Goal: Task Accomplishment & Management: Use online tool/utility

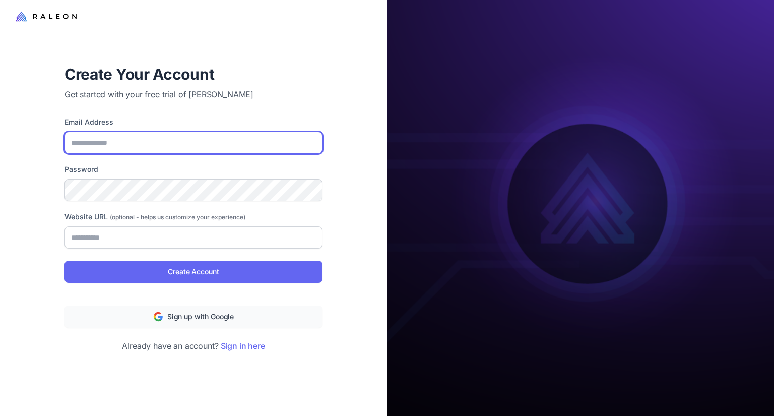
click at [128, 144] on input "Email Address" at bounding box center [193, 142] width 258 height 22
type input "**********"
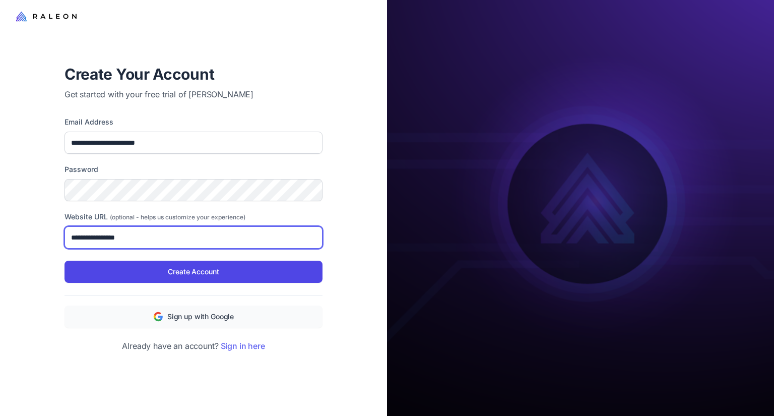
type input "**********"
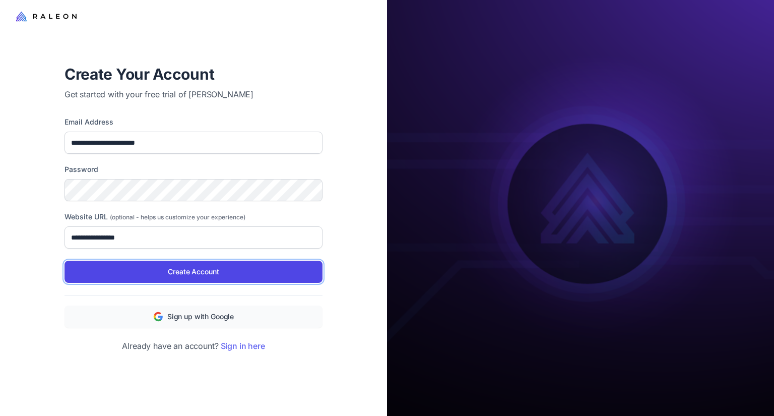
click at [209, 267] on span "Create Account" at bounding box center [193, 271] width 51 height 11
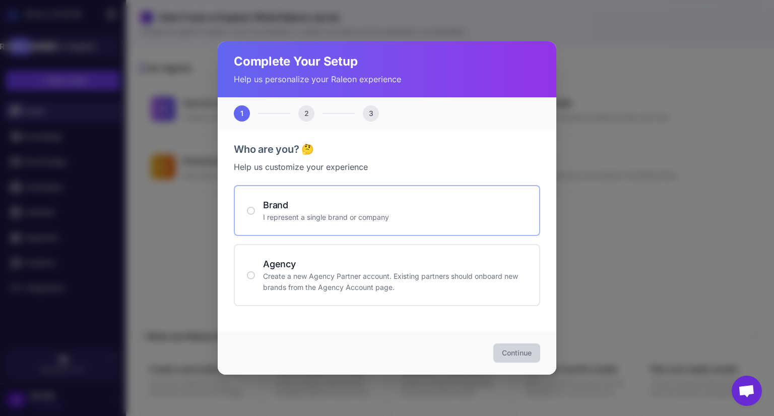
click at [342, 228] on div "Brand I represent a single brand or company" at bounding box center [387, 210] width 306 height 51
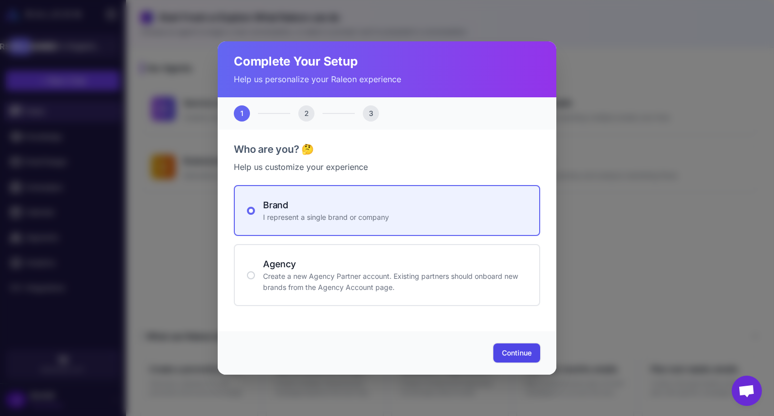
click at [516, 357] on span "Continue" at bounding box center [517, 353] width 30 height 10
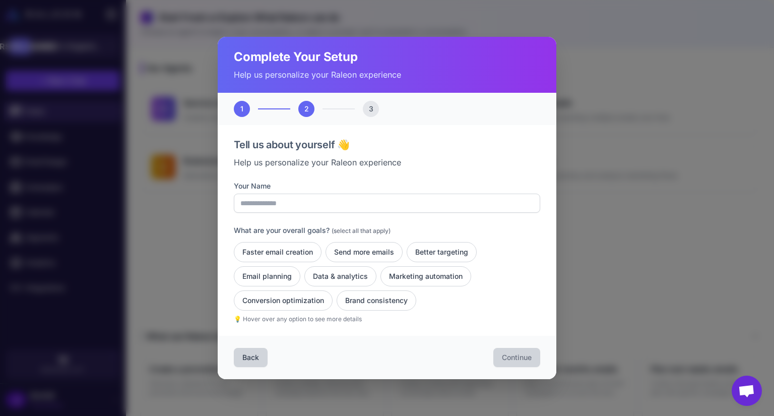
drag, startPoint x: 404, startPoint y: 188, endPoint x: 400, endPoint y: 193, distance: 6.1
click at [404, 188] on label "Your Name" at bounding box center [387, 185] width 306 height 11
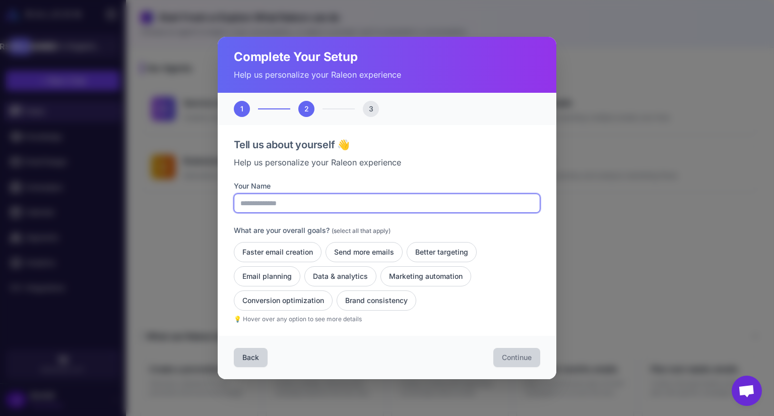
click at [404, 193] on input "Your Name" at bounding box center [387, 202] width 306 height 19
click at [400, 199] on input "Your Name" at bounding box center [387, 202] width 306 height 19
type input "***"
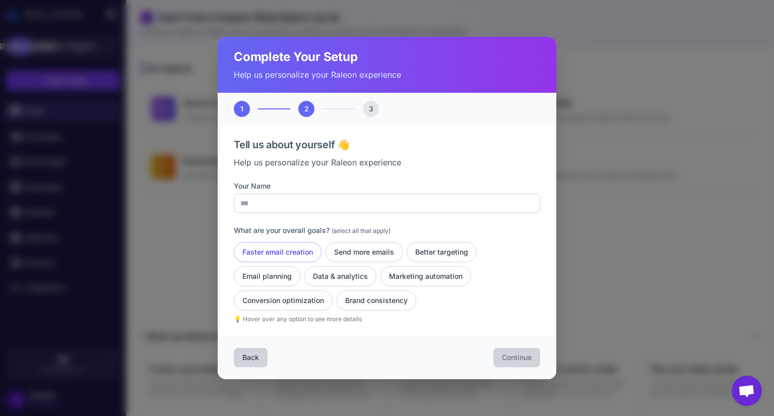
click at [291, 251] on button "Faster email creation" at bounding box center [278, 252] width 88 height 20
click at [387, 250] on button "Send more emails" at bounding box center [363, 252] width 77 height 20
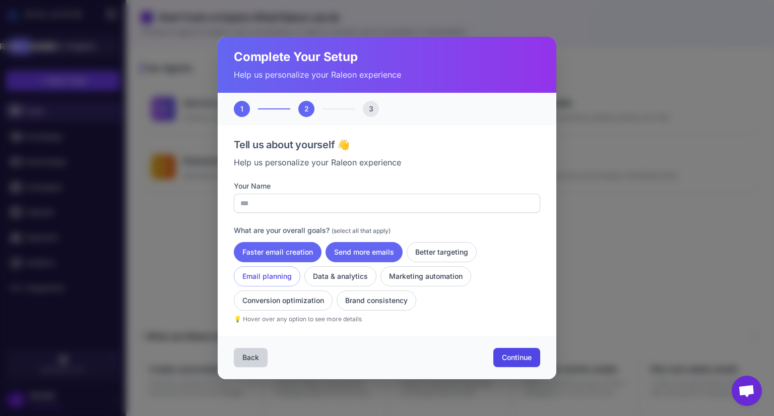
drag, startPoint x: 434, startPoint y: 251, endPoint x: 272, endPoint y: 280, distance: 164.7
click at [432, 252] on button "Better targeting" at bounding box center [442, 252] width 70 height 20
drag, startPoint x: 254, startPoint y: 281, endPoint x: 326, endPoint y: 276, distance: 72.7
click at [260, 280] on button "Email planning" at bounding box center [267, 276] width 66 height 20
click at [338, 276] on button "Data & analytics" at bounding box center [340, 276] width 72 height 20
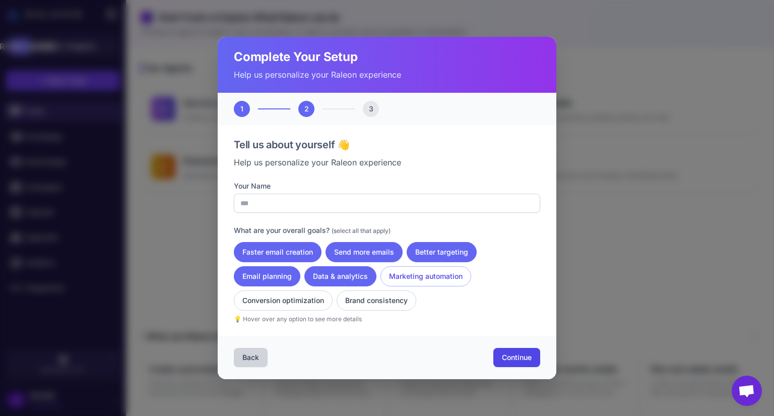
drag, startPoint x: 414, startPoint y: 282, endPoint x: 320, endPoint y: 291, distance: 94.1
click at [414, 282] on button "Marketing automation" at bounding box center [425, 276] width 91 height 20
drag, startPoint x: 276, startPoint y: 297, endPoint x: 316, endPoint y: 296, distance: 39.8
click at [287, 296] on button "Conversion optimization" at bounding box center [283, 300] width 99 height 20
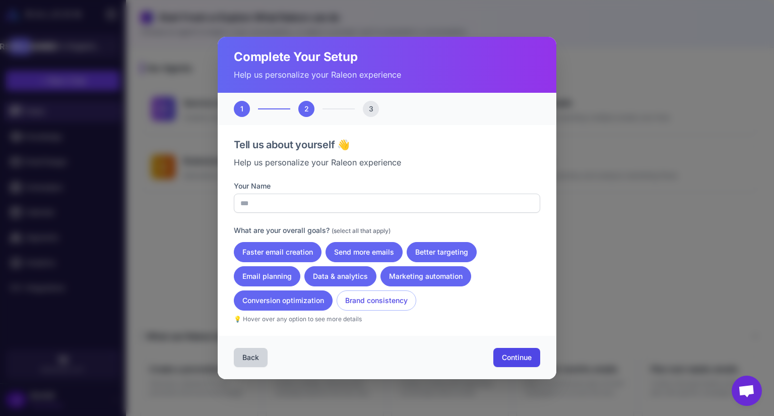
drag, startPoint x: 382, startPoint y: 299, endPoint x: 387, endPoint y: 302, distance: 5.6
click at [387, 302] on button "Brand consistency" at bounding box center [377, 300] width 80 height 20
click at [523, 355] on span "Continue" at bounding box center [517, 357] width 30 height 10
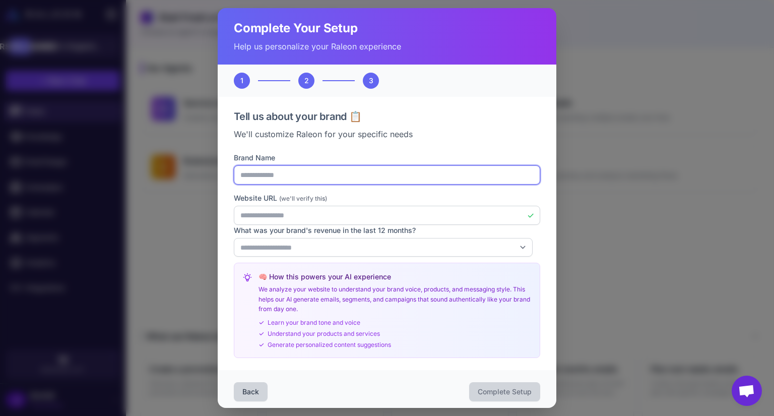
click at [324, 182] on input "**********" at bounding box center [387, 174] width 306 height 19
click at [249, 175] on input "**********" at bounding box center [387, 174] width 306 height 19
click at [272, 173] on input "**********" at bounding box center [387, 174] width 306 height 19
click at [330, 178] on input "**********" at bounding box center [387, 174] width 306 height 19
type input "**********"
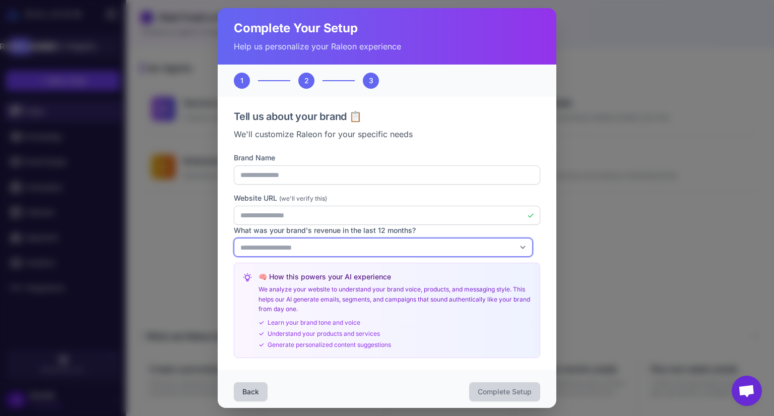
click at [343, 245] on select "**********" at bounding box center [383, 247] width 299 height 19
click at [234, 238] on select "**********" at bounding box center [383, 247] width 299 height 19
click at [332, 250] on select "**********" at bounding box center [383, 247] width 299 height 19
select select "******"
click at [234, 238] on select "**********" at bounding box center [383, 247] width 299 height 19
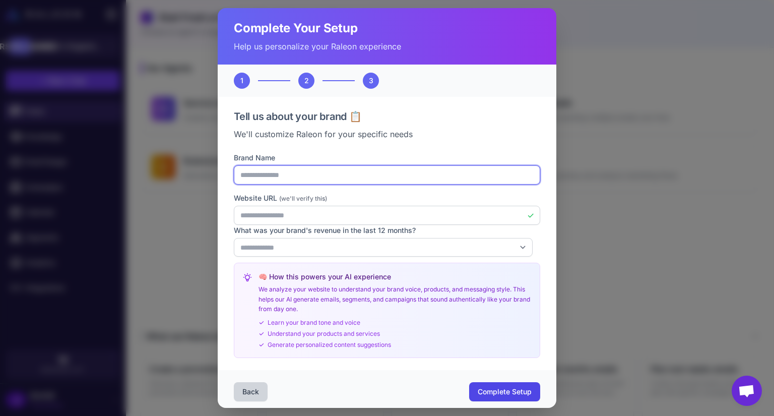
drag, startPoint x: 301, startPoint y: 175, endPoint x: 222, endPoint y: 176, distance: 79.1
click at [222, 176] on div "**********" at bounding box center [387, 233] width 339 height 273
paste input "*"
type input "**********"
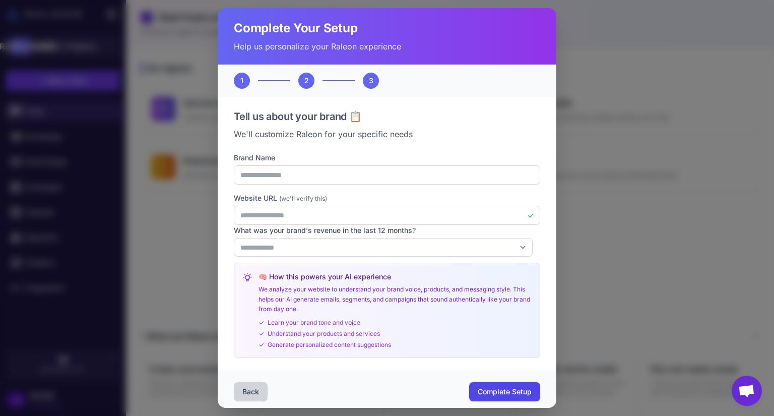
click at [518, 392] on span "Complete Setup" at bounding box center [505, 391] width 54 height 10
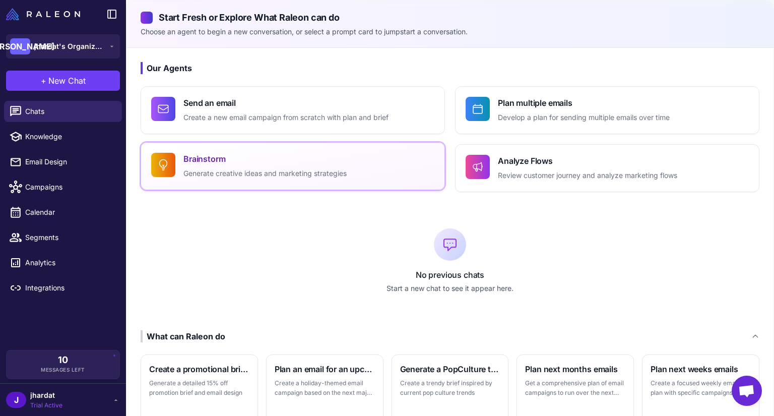
click at [235, 163] on h4 "Brainstorm" at bounding box center [264, 159] width 163 height 12
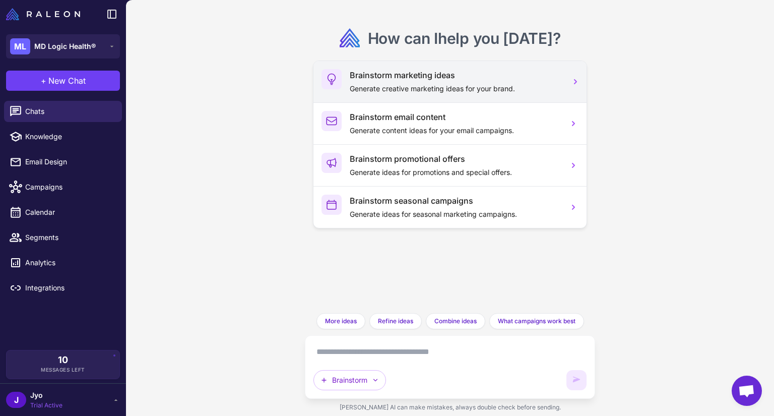
scroll to position [49, 0]
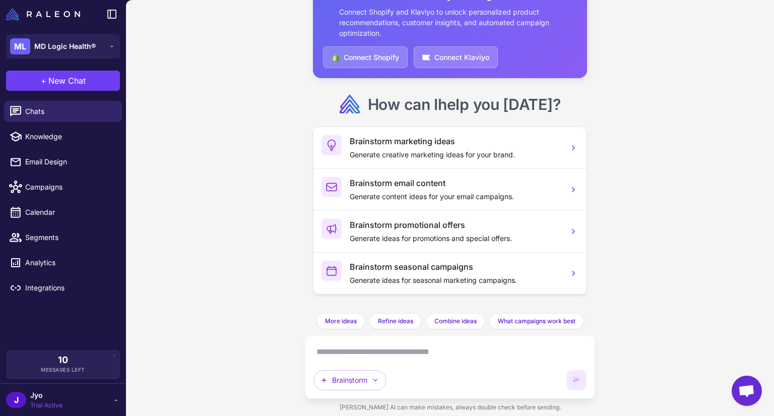
drag, startPoint x: 453, startPoint y: 143, endPoint x: 463, endPoint y: 140, distance: 10.0
click at [453, 143] on h3 "Brainstorm marketing ideas" at bounding box center [455, 141] width 211 height 12
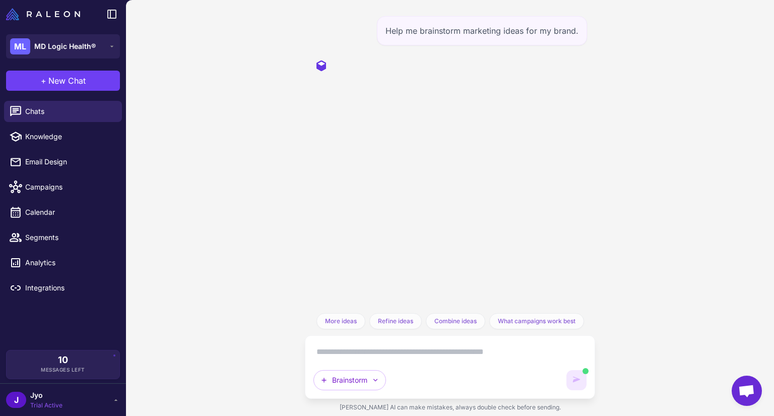
scroll to position [0, 0]
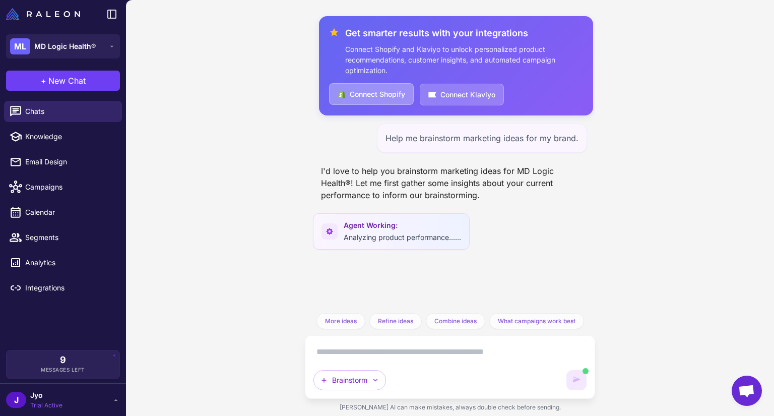
click at [355, 87] on button "Connect Shopify" at bounding box center [371, 94] width 85 height 22
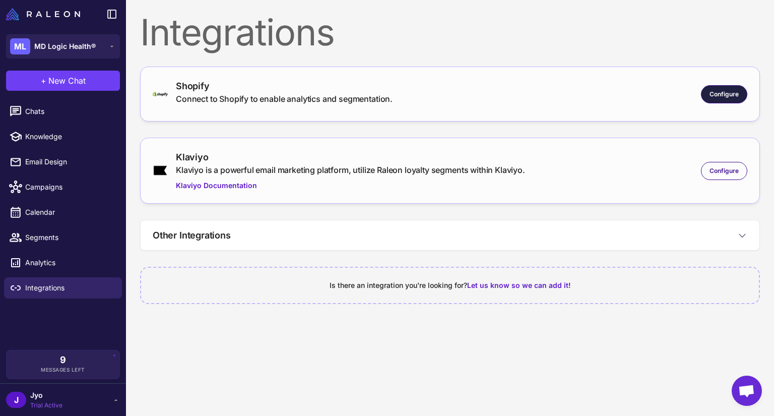
click at [715, 94] on span "Configure" at bounding box center [723, 94] width 29 height 9
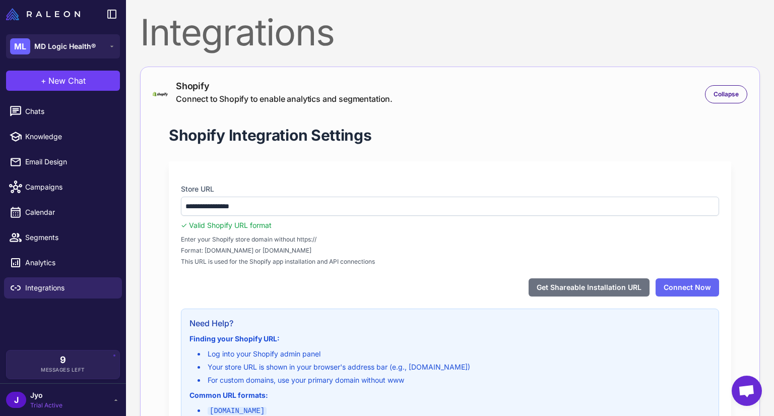
scroll to position [151, 0]
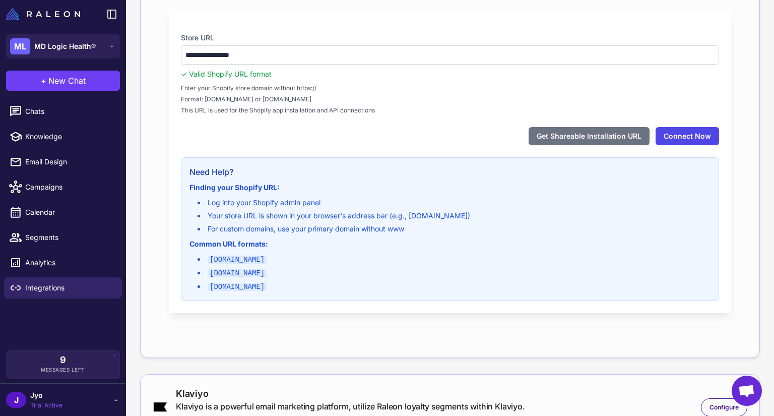
click at [685, 133] on button "Connect Now" at bounding box center [686, 136] width 63 height 18
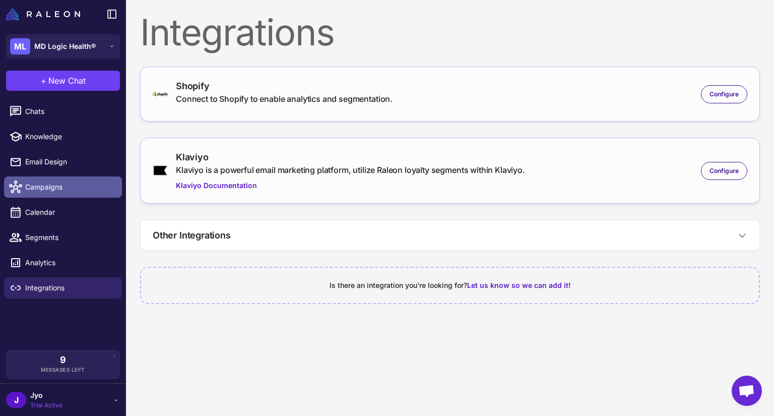
click at [59, 191] on span "Campaigns" at bounding box center [69, 186] width 89 height 11
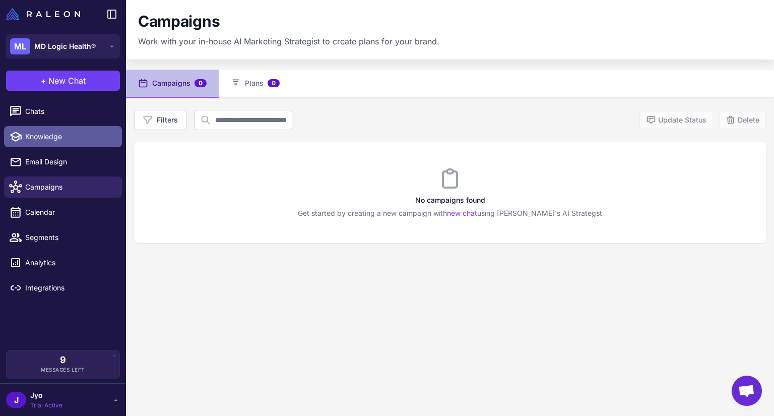
click at [35, 128] on link "Knowledge" at bounding box center [63, 136] width 118 height 21
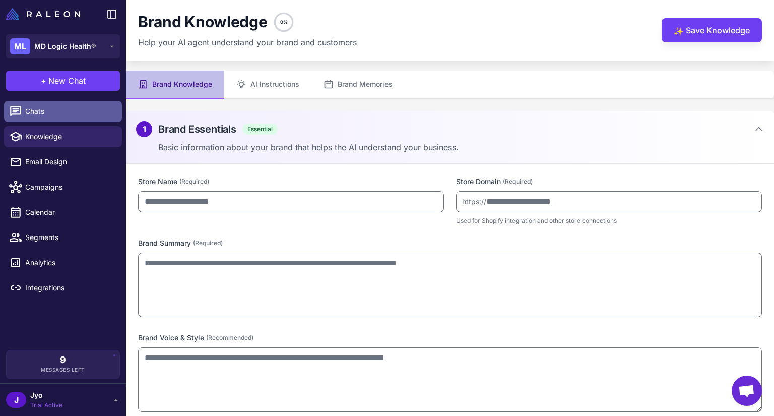
type input "**********"
type textarea "**********"
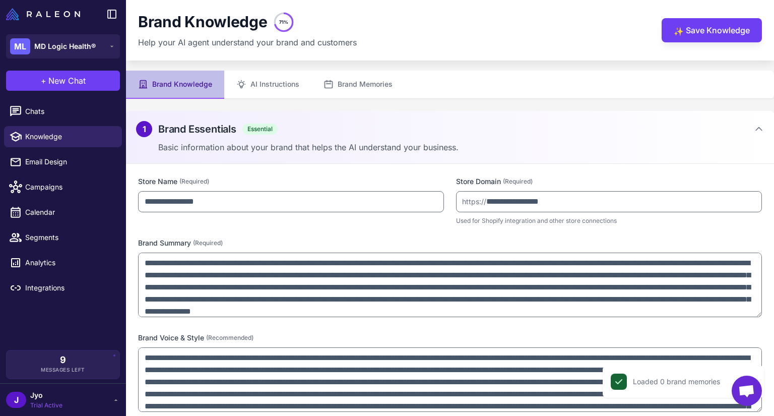
scroll to position [103, 0]
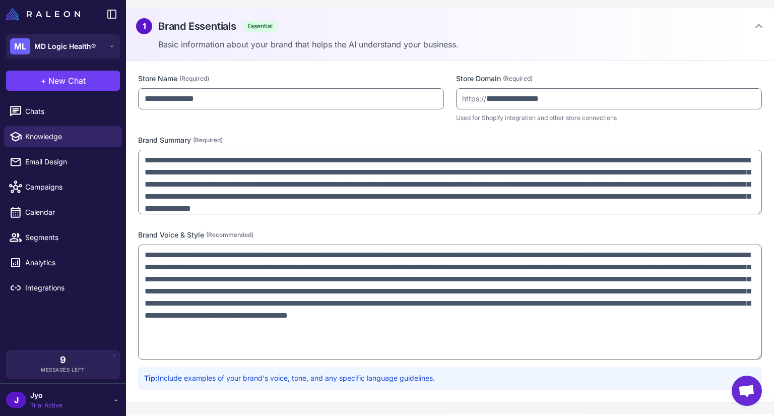
drag, startPoint x: 748, startPoint y: 309, endPoint x: 752, endPoint y: 354, distance: 45.5
click at [752, 354] on textarea at bounding box center [450, 301] width 624 height 115
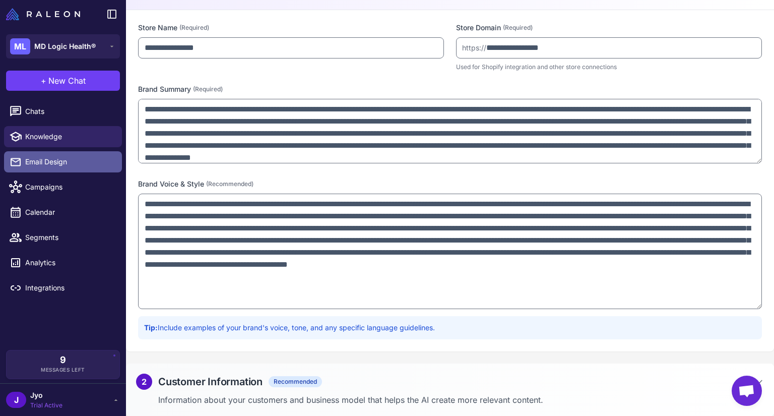
click at [47, 164] on span "Email Design" at bounding box center [69, 161] width 89 height 11
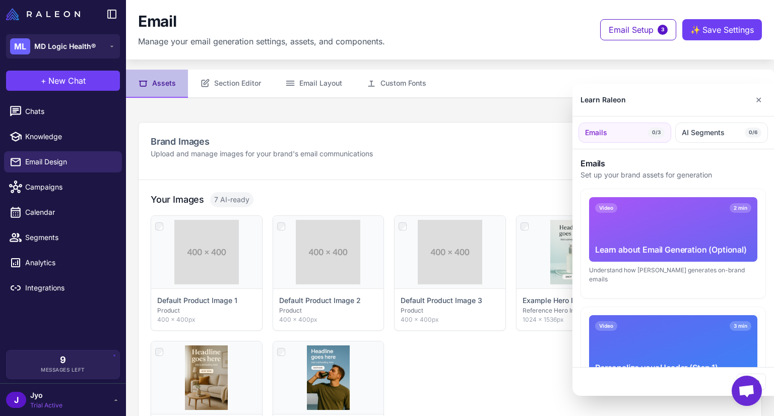
scroll to position [151, 0]
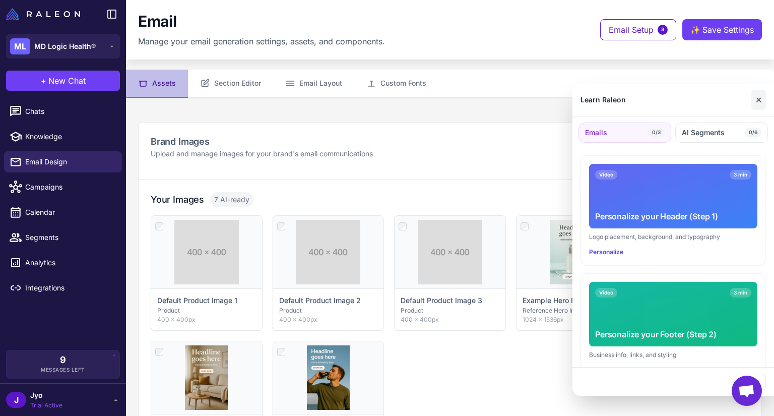
click at [757, 102] on button "✕" at bounding box center [758, 100] width 15 height 20
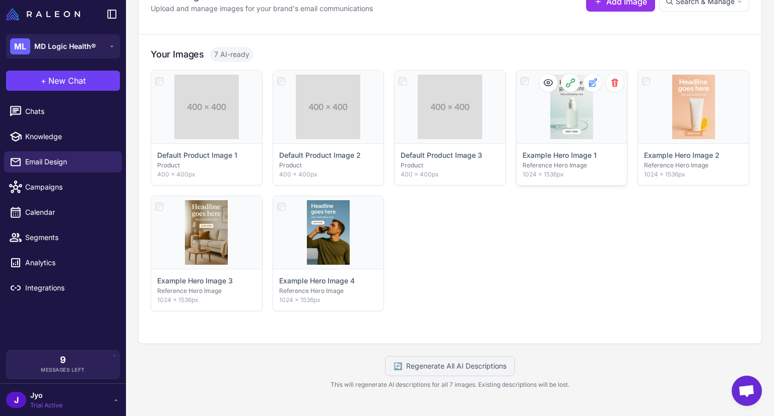
scroll to position [0, 0]
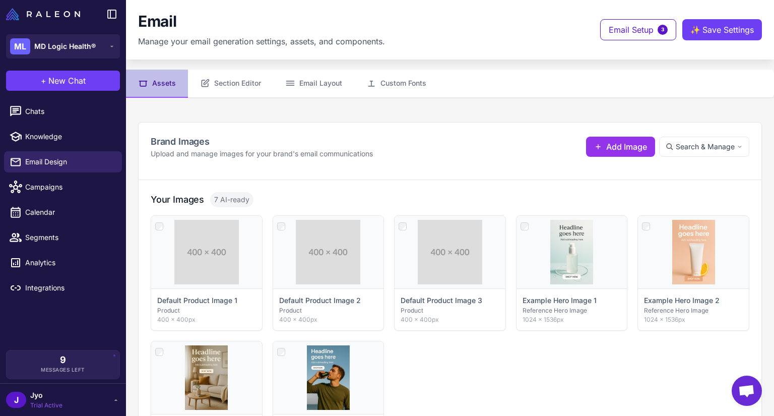
click at [216, 195] on span "7 AI-ready" at bounding box center [231, 199] width 43 height 15
click at [556, 239] on div "Click to select" at bounding box center [571, 252] width 111 height 73
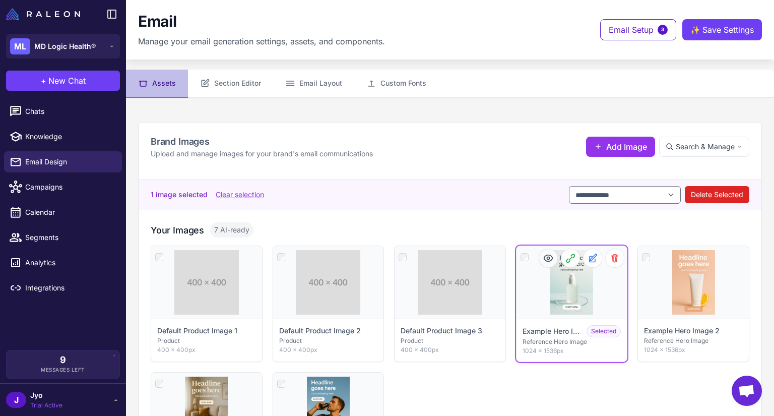
click at [543, 258] on icon at bounding box center [548, 258] width 10 height 10
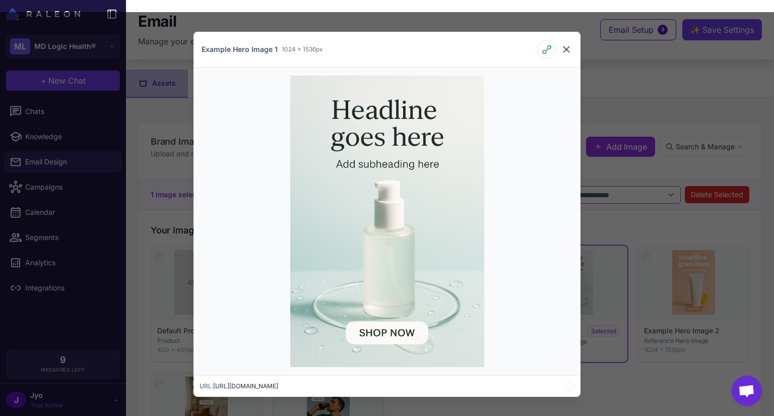
click at [566, 49] on icon at bounding box center [566, 49] width 6 height 6
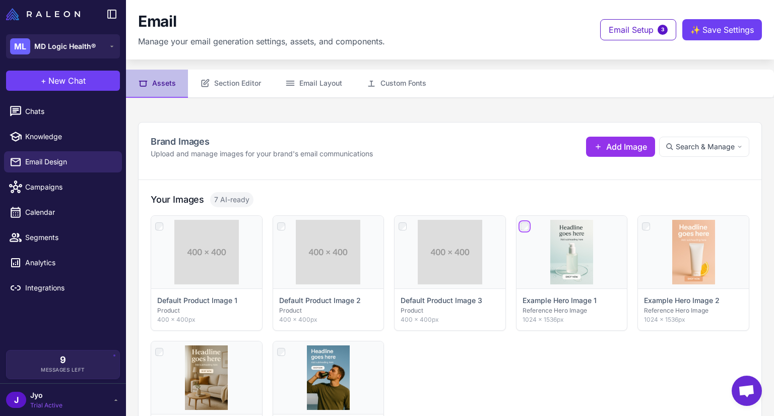
scroll to position [145, 0]
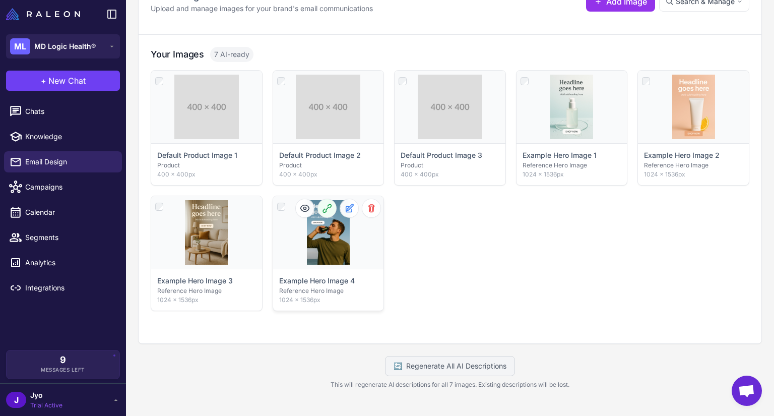
click at [327, 206] on icon at bounding box center [327, 208] width 8 height 8
click at [304, 207] on circle at bounding box center [305, 208] width 3 height 3
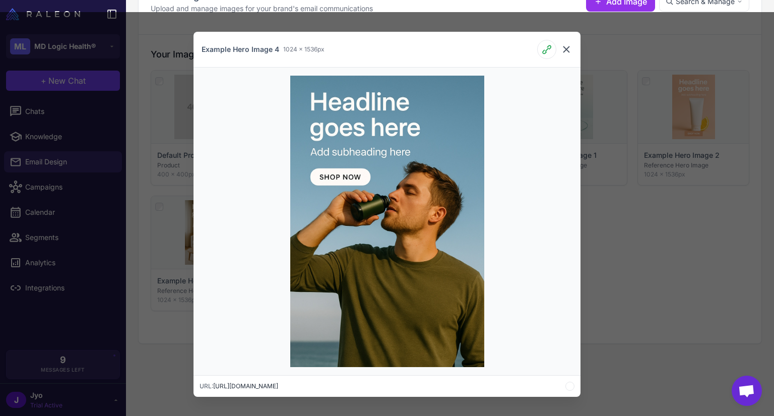
click at [565, 47] on icon at bounding box center [566, 49] width 12 height 12
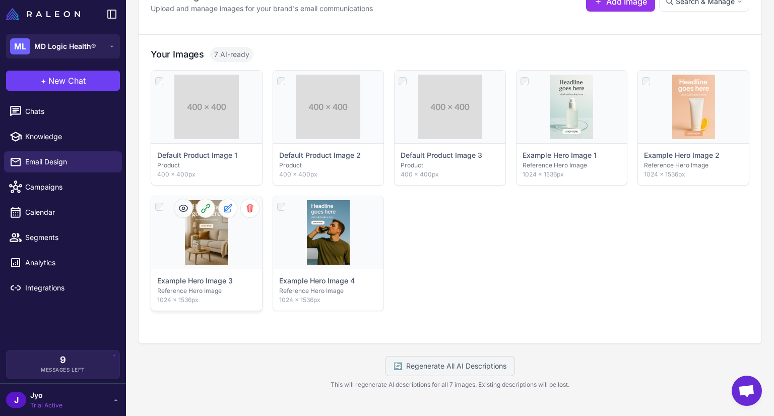
click at [183, 208] on icon at bounding box center [183, 208] width 10 height 10
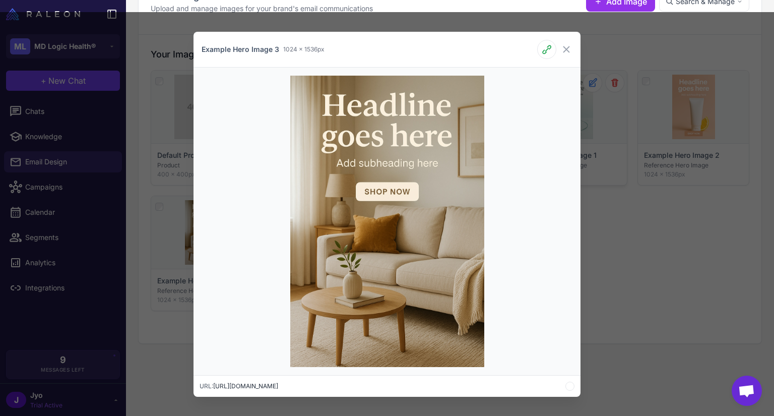
drag, startPoint x: 643, startPoint y: 163, endPoint x: 558, endPoint y: 128, distance: 91.7
click at [641, 162] on div "Example Hero Image 3 1024 × 1536px URL: https://raleoncdn.s3.us-east-1.amazonaw…" at bounding box center [387, 214] width 774 height 404
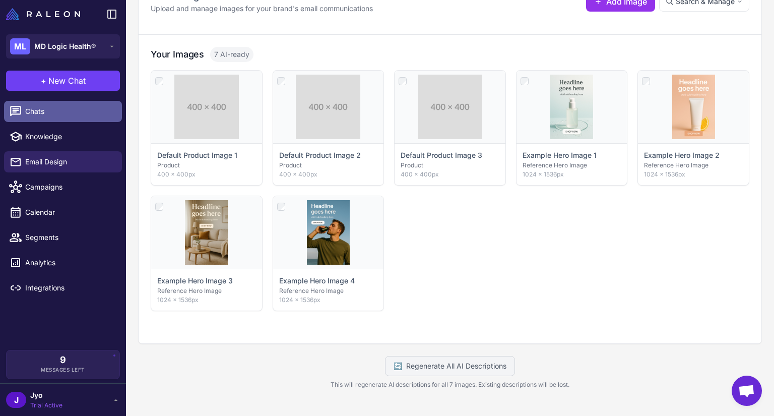
click at [46, 118] on link "Chats" at bounding box center [63, 111] width 118 height 21
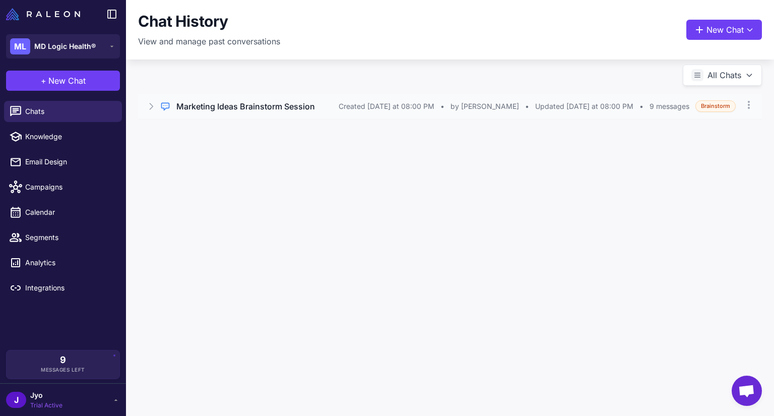
click at [270, 102] on h3 "Marketing Ideas Brainstorm Session" at bounding box center [245, 106] width 139 height 12
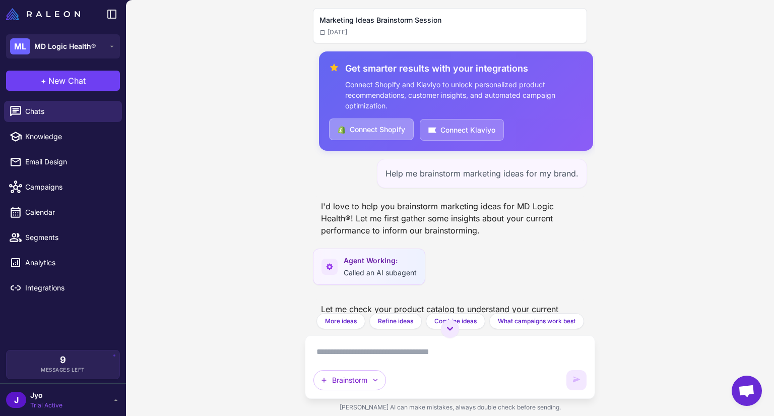
click at [385, 130] on button "Connect Shopify" at bounding box center [371, 129] width 85 height 22
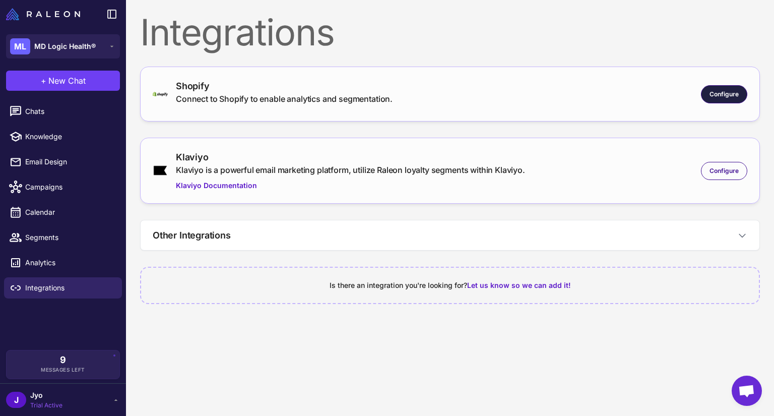
click at [713, 94] on span "Configure" at bounding box center [723, 94] width 29 height 9
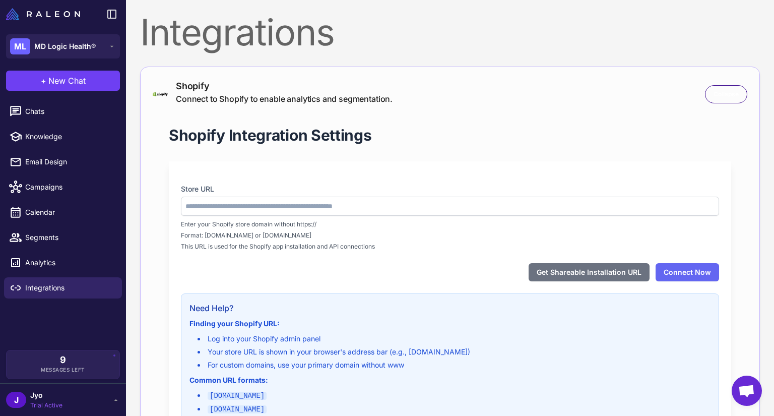
type input "**********"
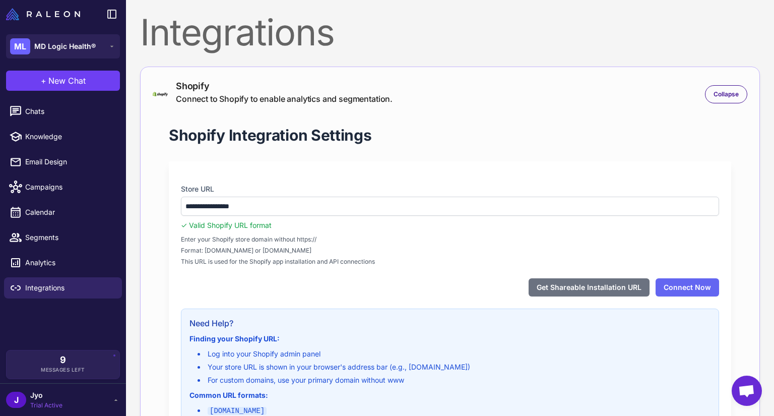
drag, startPoint x: 687, startPoint y: 280, endPoint x: 626, endPoint y: 259, distance: 64.8
click at [687, 280] on button "Connect Now" at bounding box center [686, 287] width 63 height 18
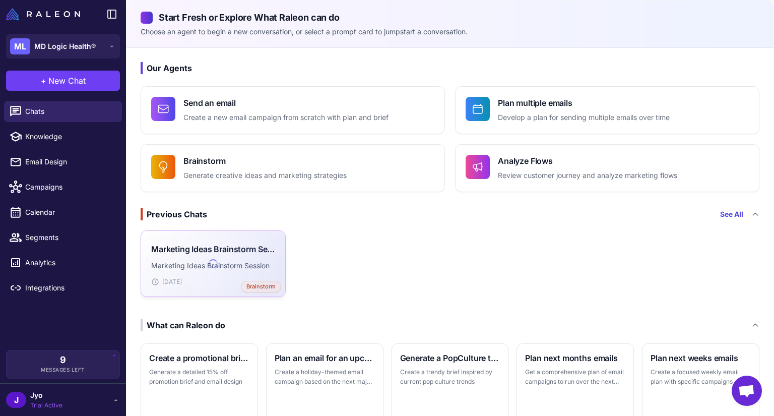
click at [239, 269] on p "Marketing Ideas Brainstorm Session" at bounding box center [213, 265] width 124 height 11
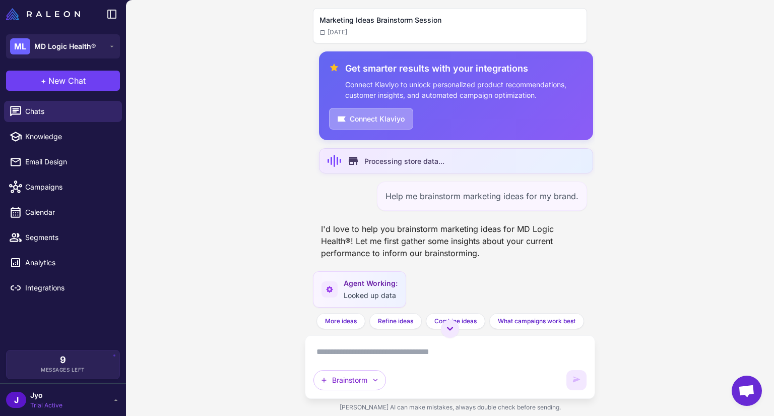
click at [396, 124] on button "Connect Klaviyo" at bounding box center [371, 119] width 84 height 22
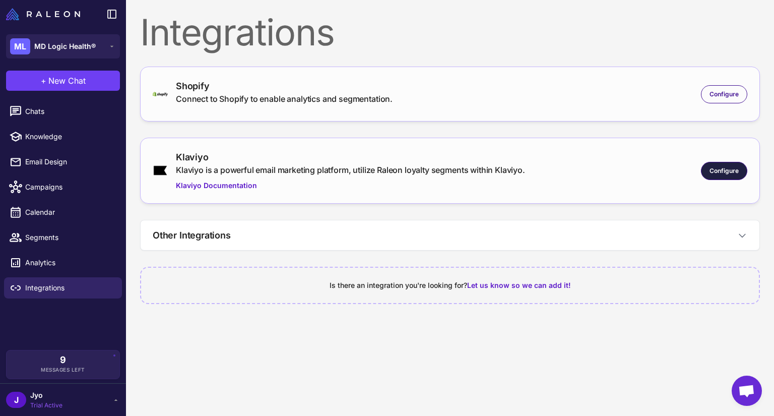
click at [725, 170] on span "Configure" at bounding box center [723, 170] width 29 height 9
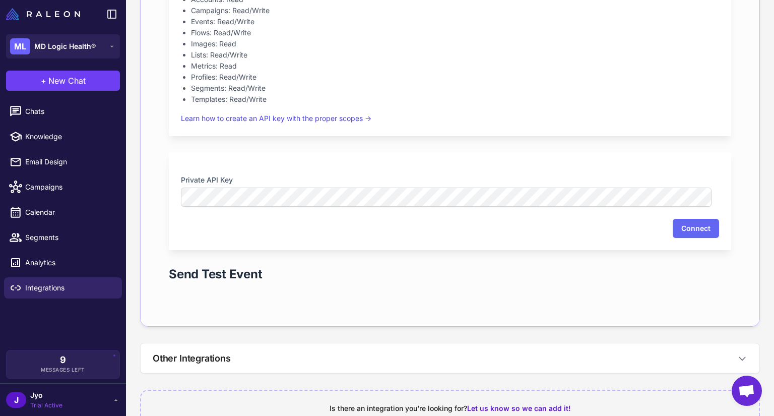
scroll to position [202, 0]
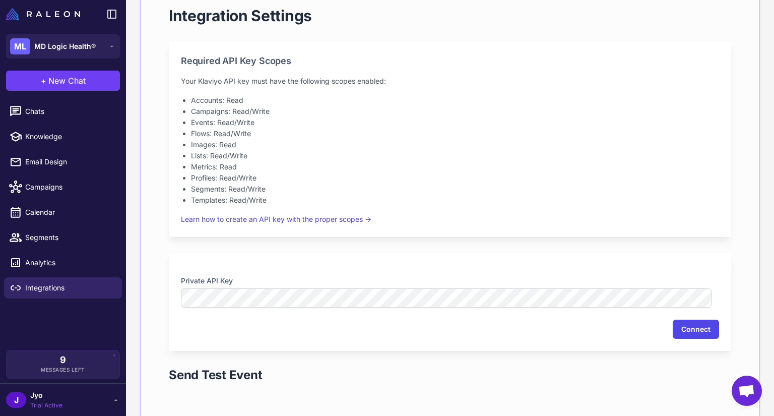
click at [693, 335] on button "Connect" at bounding box center [696, 328] width 46 height 19
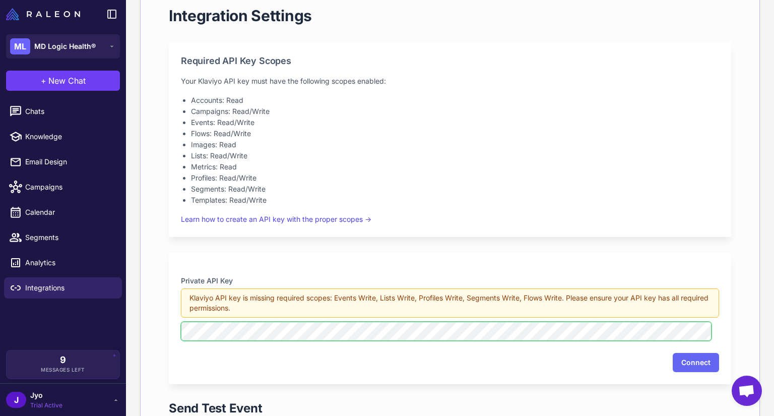
click at [173, 328] on div "Private API Key Klaviyo API key is missing required scopes: Events Write, Lists…" at bounding box center [450, 318] width 562 height 131
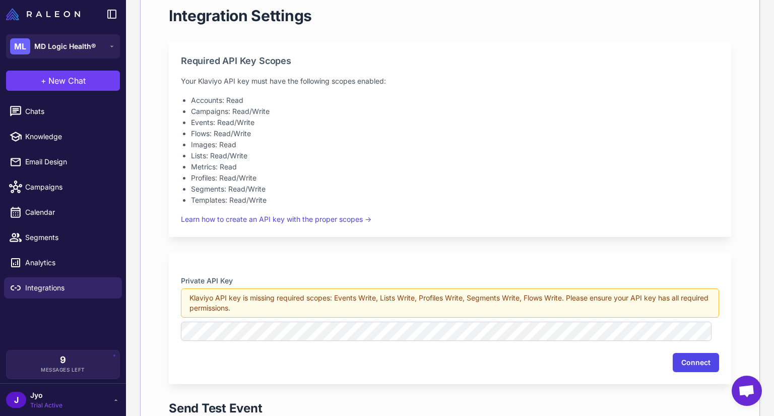
click at [686, 365] on button "Connect" at bounding box center [696, 362] width 46 height 19
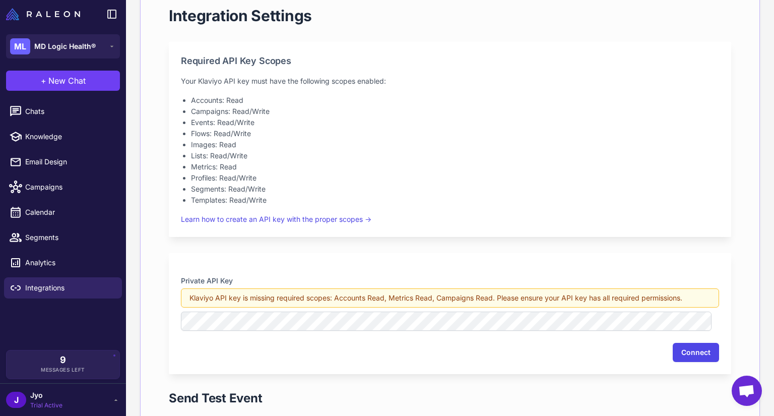
click at [683, 357] on button "Connect" at bounding box center [696, 352] width 46 height 19
click at [684, 355] on button "Connect" at bounding box center [696, 352] width 46 height 19
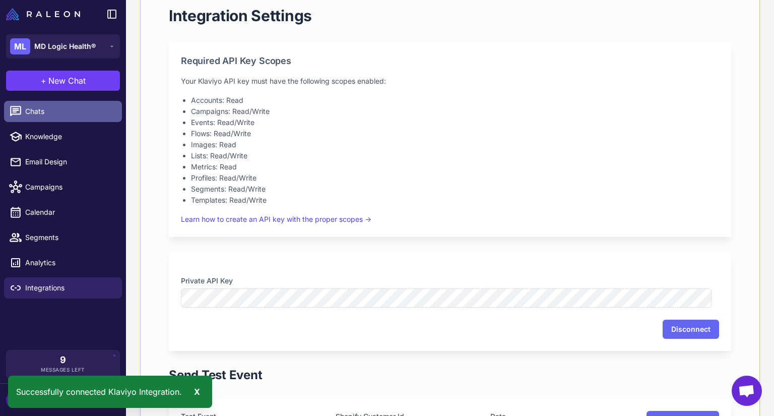
click at [60, 110] on span "Chats" at bounding box center [69, 111] width 89 height 11
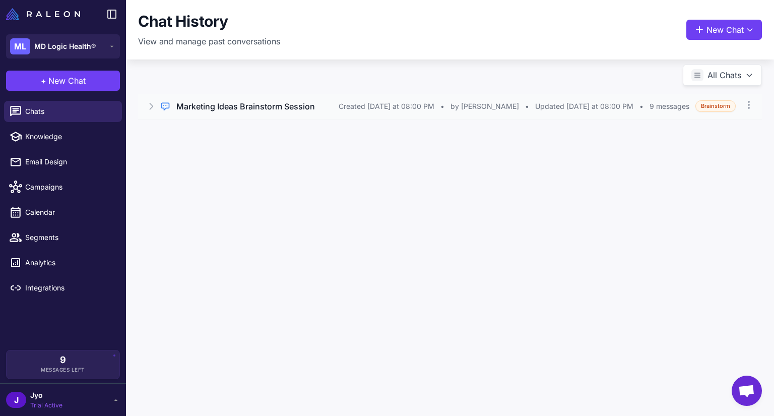
click at [254, 106] on h3 "Marketing Ideas Brainstorm Session" at bounding box center [245, 106] width 139 height 12
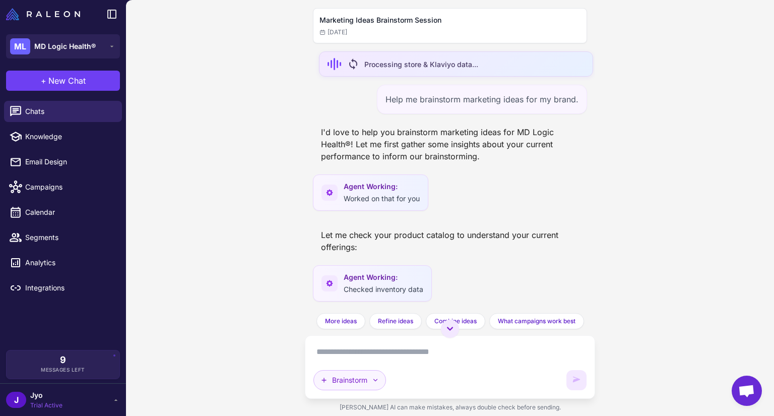
click at [374, 384] on button "Brainstorm" at bounding box center [349, 380] width 73 height 20
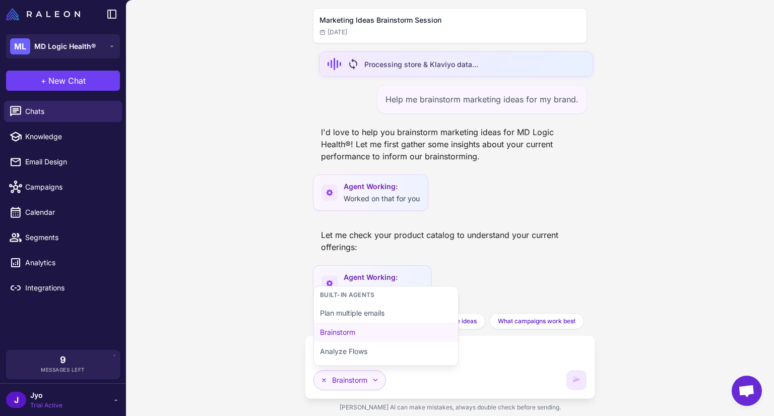
click at [374, 384] on button "Brainstorm" at bounding box center [349, 380] width 73 height 20
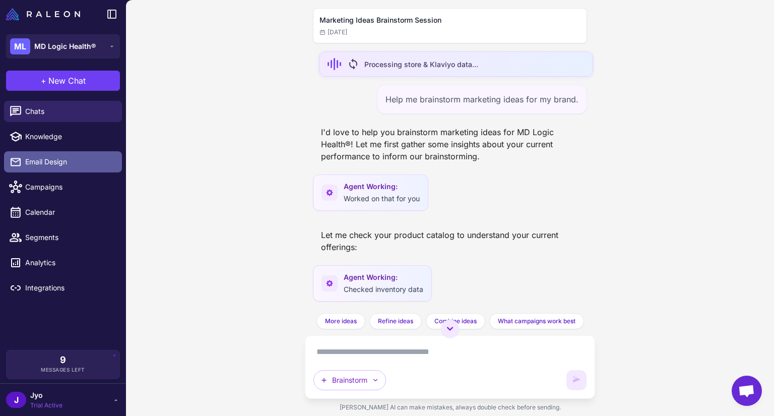
click at [53, 161] on span "Email Design" at bounding box center [69, 161] width 89 height 11
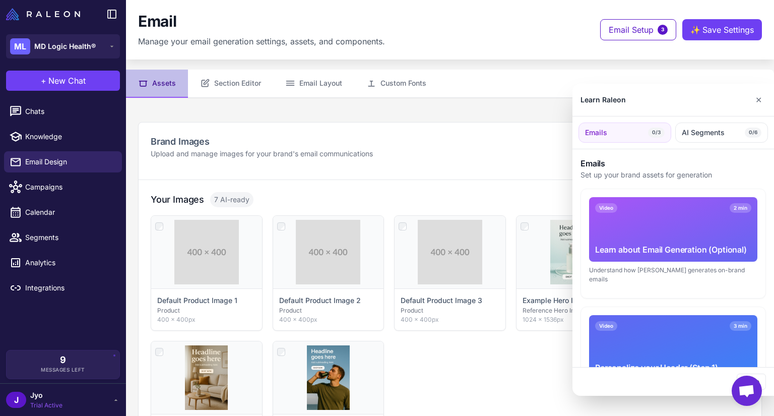
drag, startPoint x: 219, startPoint y: 69, endPoint x: 214, endPoint y: 80, distance: 12.6
click at [218, 72] on div at bounding box center [387, 208] width 774 height 416
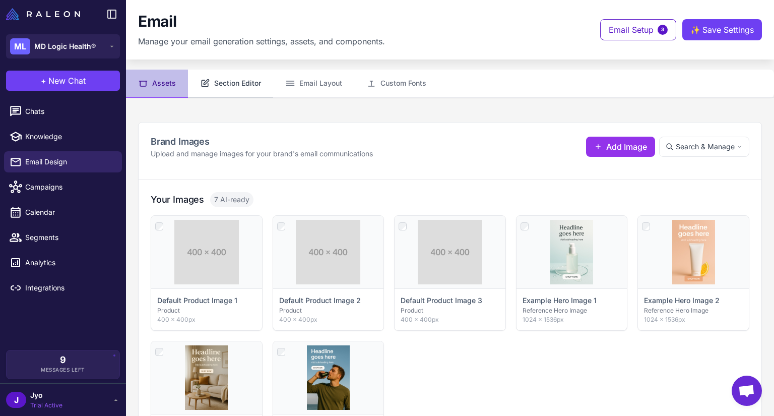
click at [214, 81] on button "Section Editor" at bounding box center [230, 84] width 85 height 28
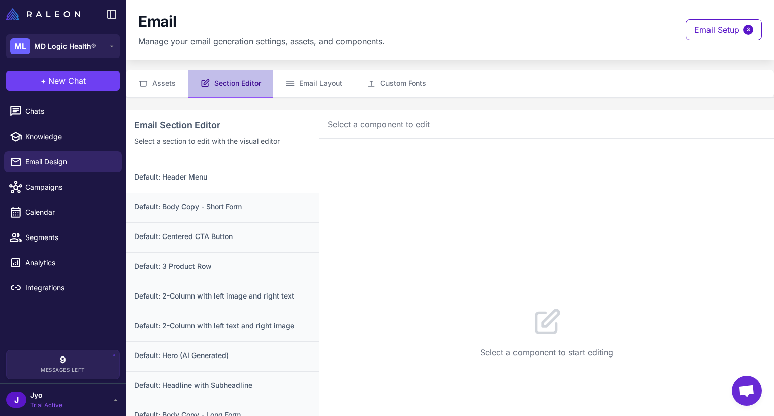
click at [232, 177] on h3 "Default: Header Menu" at bounding box center [222, 176] width 177 height 11
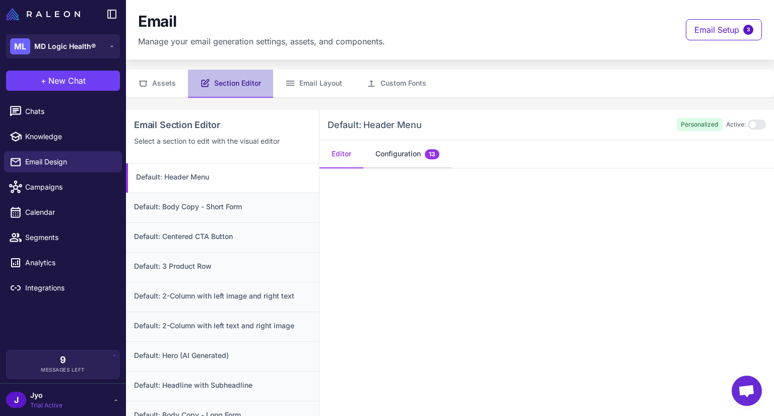
click at [430, 150] on span "13" at bounding box center [432, 154] width 15 height 10
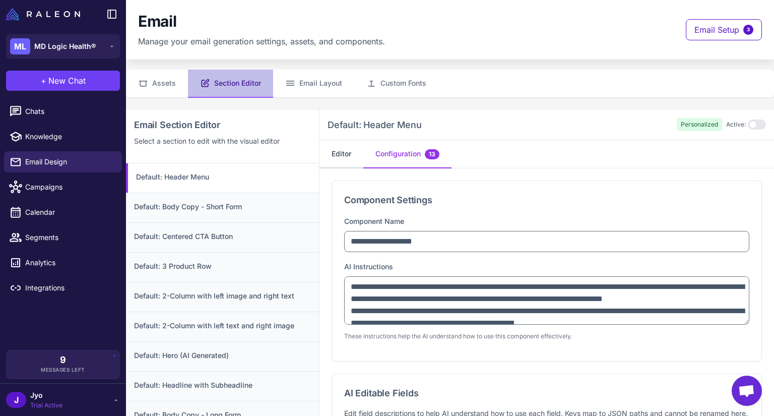
click at [346, 152] on button "Editor" at bounding box center [341, 154] width 44 height 28
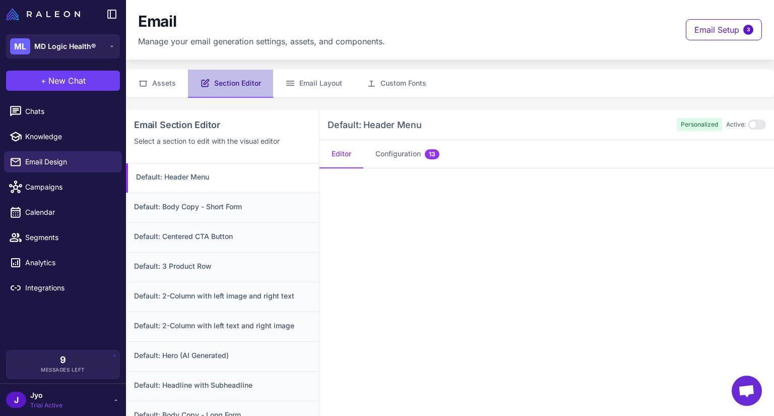
scroll to position [109, 0]
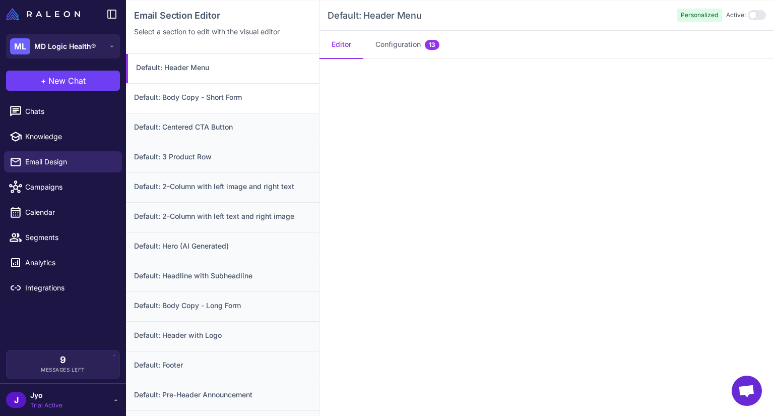
click at [205, 102] on div "Default: Body Copy - Short Form" at bounding box center [222, 98] width 193 height 30
click at [194, 157] on h3 "Default: 3 Product Row" at bounding box center [222, 156] width 177 height 11
click at [195, 184] on h3 "Default: 2-Column with left image and right text" at bounding box center [222, 186] width 177 height 11
click at [200, 158] on h3 "Default: 3 Product Row" at bounding box center [222, 156] width 177 height 11
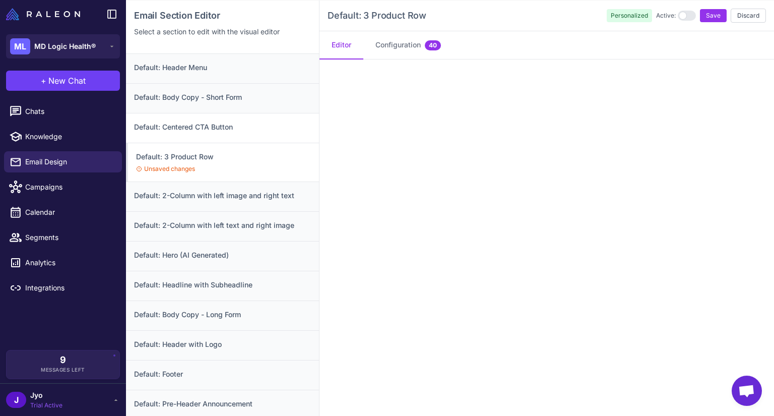
scroll to position [9, 0]
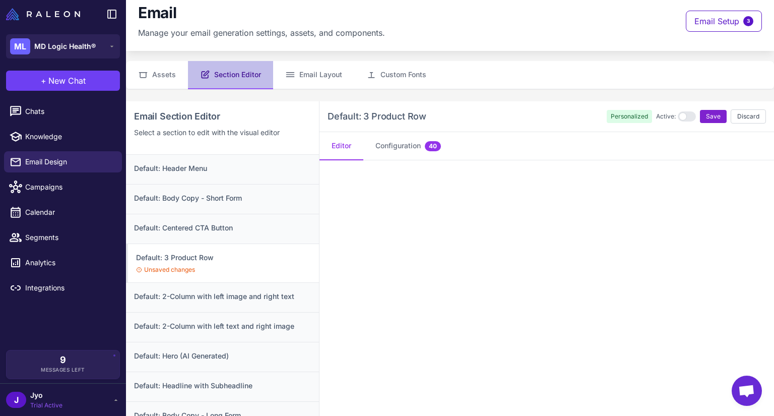
drag, startPoint x: 704, startPoint y: 117, endPoint x: 696, endPoint y: 119, distance: 8.8
click at [706, 117] on span "Save" at bounding box center [713, 116] width 15 height 9
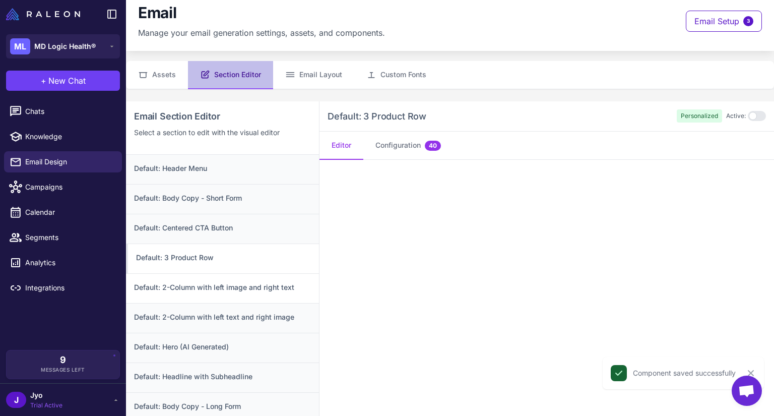
click at [238, 288] on h3 "Default: 2-Column with left image and right text" at bounding box center [222, 287] width 177 height 11
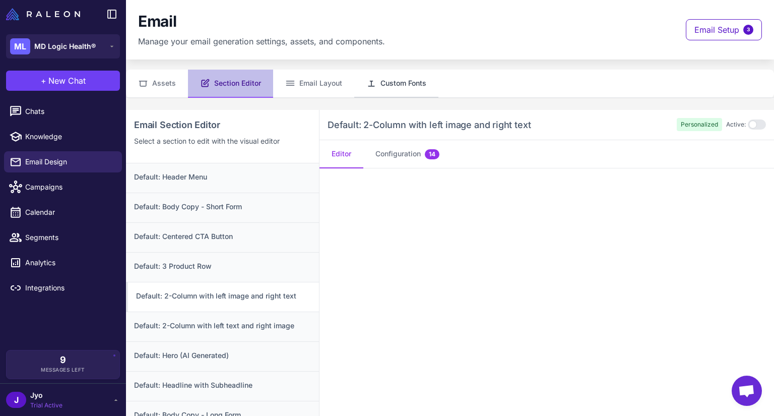
click at [410, 86] on button "Custom Fonts" at bounding box center [396, 84] width 84 height 28
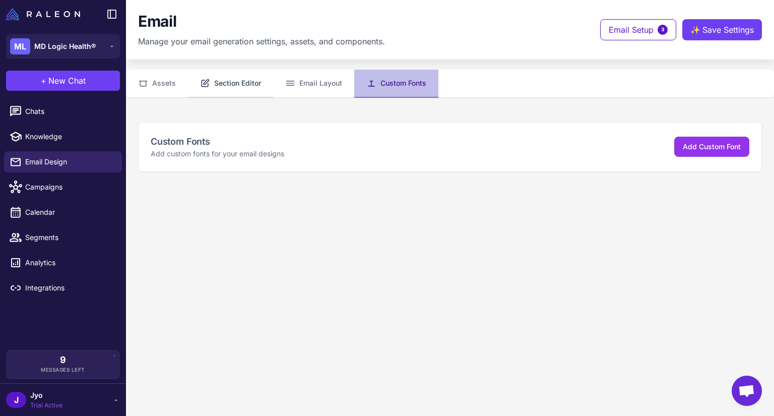
click at [248, 75] on button "Section Editor" at bounding box center [230, 84] width 85 height 28
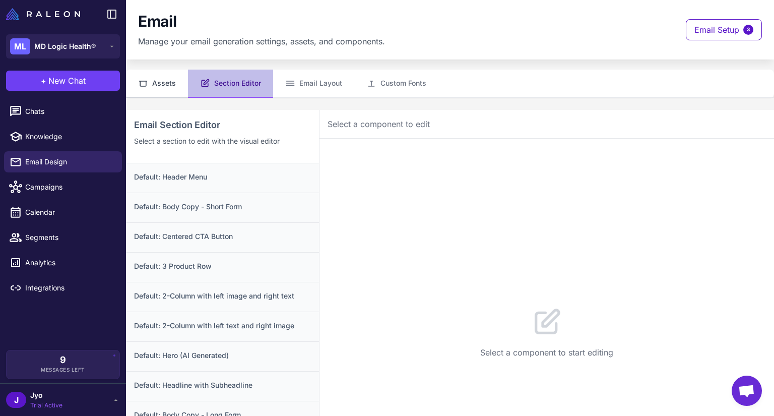
click at [169, 76] on button "Assets" at bounding box center [157, 84] width 62 height 28
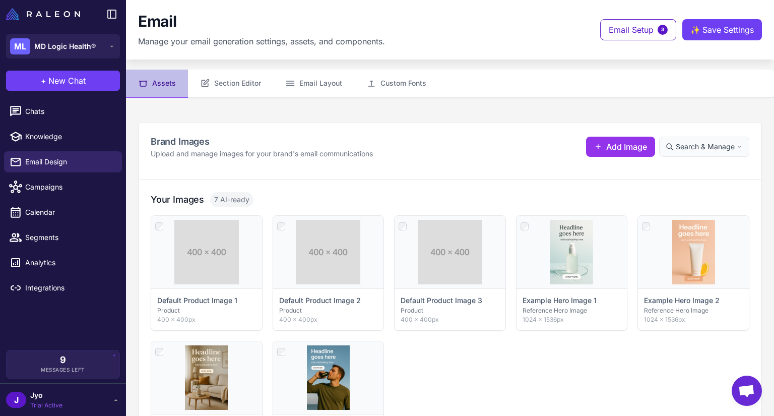
click at [691, 147] on span "Search & Manage" at bounding box center [705, 146] width 59 height 11
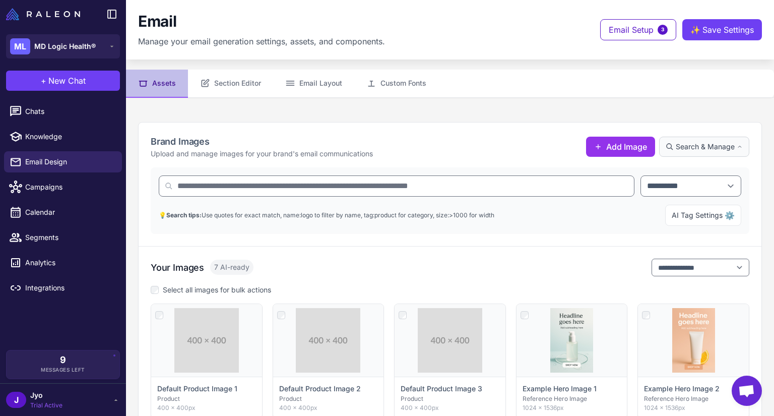
click at [691, 147] on span "Search & Manage" at bounding box center [705, 146] width 59 height 11
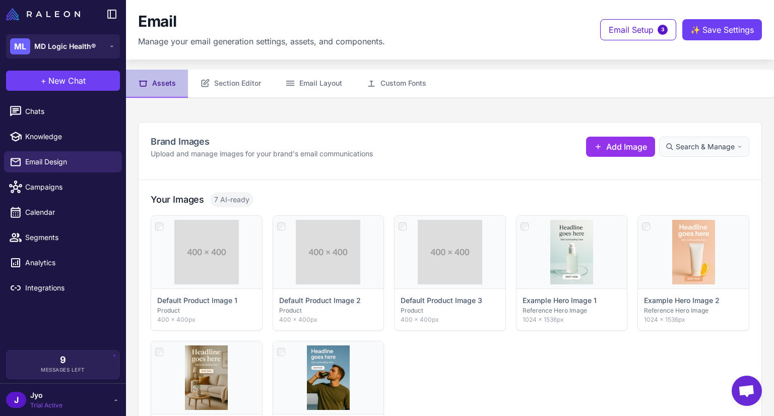
click at [691, 147] on span "Search & Manage" at bounding box center [705, 146] width 59 height 11
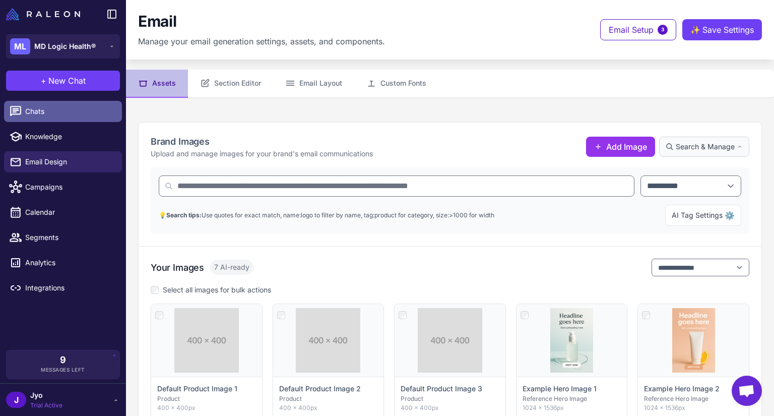
click at [71, 109] on span "Chats" at bounding box center [69, 111] width 89 height 11
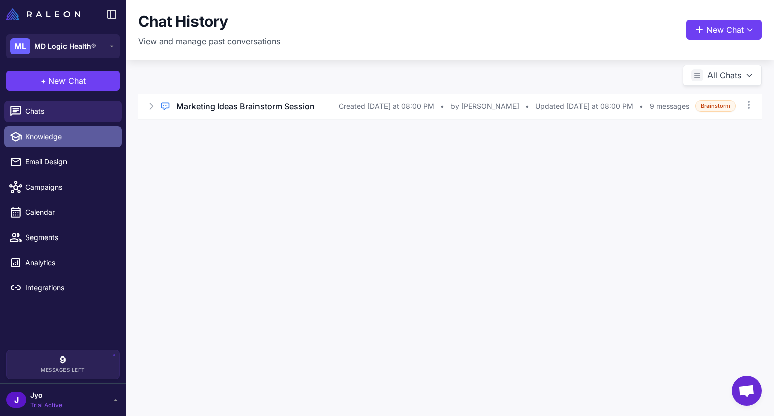
click at [73, 146] on link "Knowledge" at bounding box center [63, 136] width 118 height 21
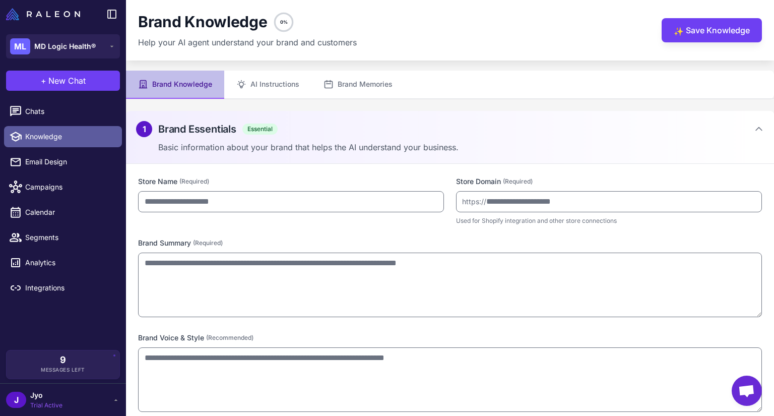
type input "**********"
type textarea "**********"
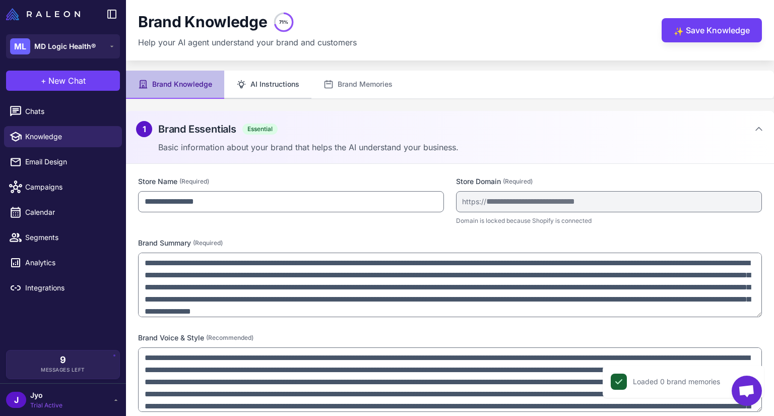
click at [270, 82] on button "AI Instructions" at bounding box center [267, 85] width 87 height 28
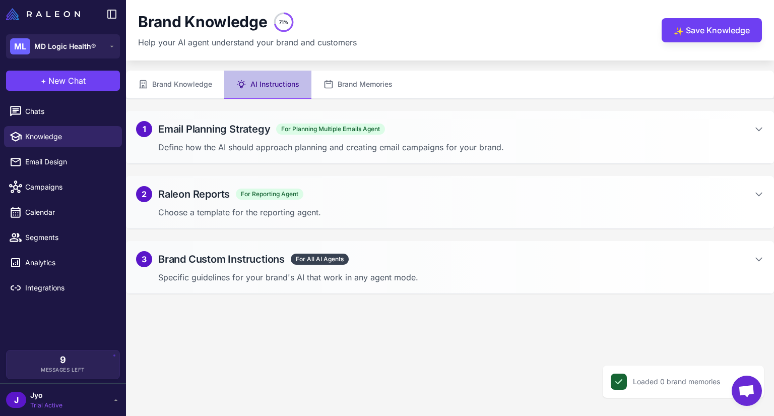
click at [220, 131] on h2 "Email Planning Strategy" at bounding box center [214, 128] width 112 height 15
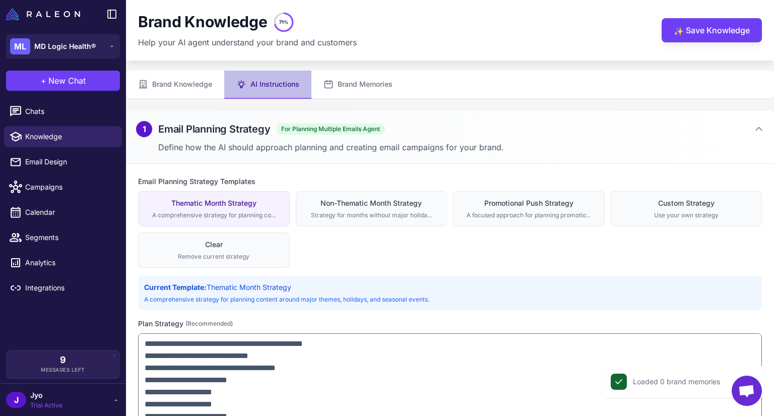
scroll to position [101, 0]
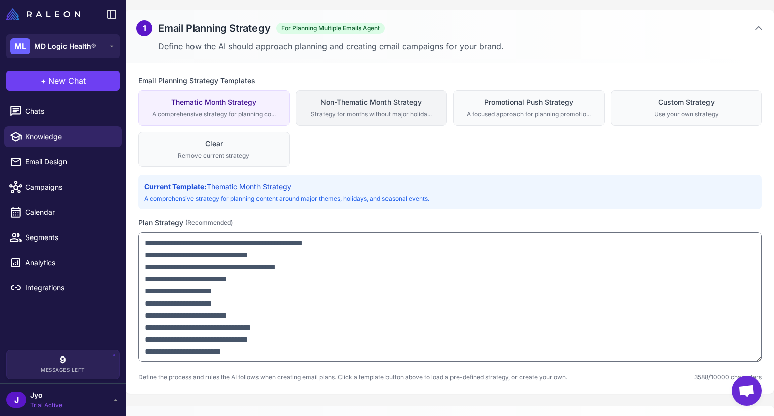
click at [354, 112] on div "Strategy for months without major holida..." at bounding box center [371, 114] width 139 height 9
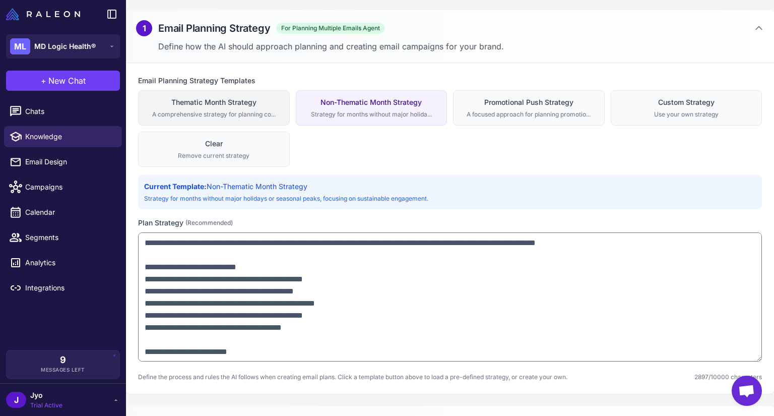
click at [250, 114] on div "A comprehensive strategy for planning co..." at bounding box center [214, 114] width 139 height 9
type textarea "**********"
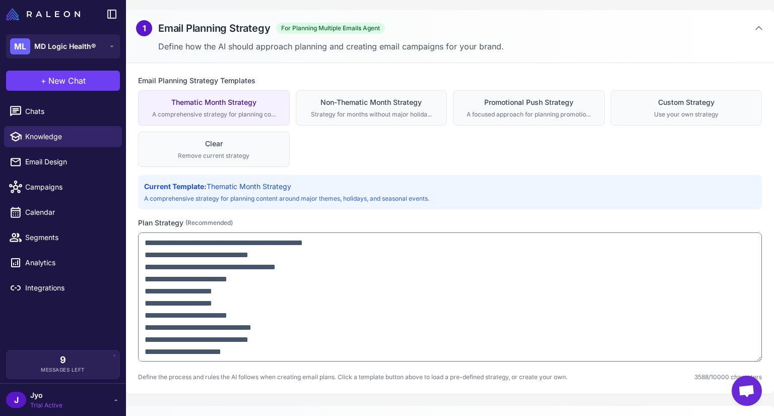
scroll to position [208, 0]
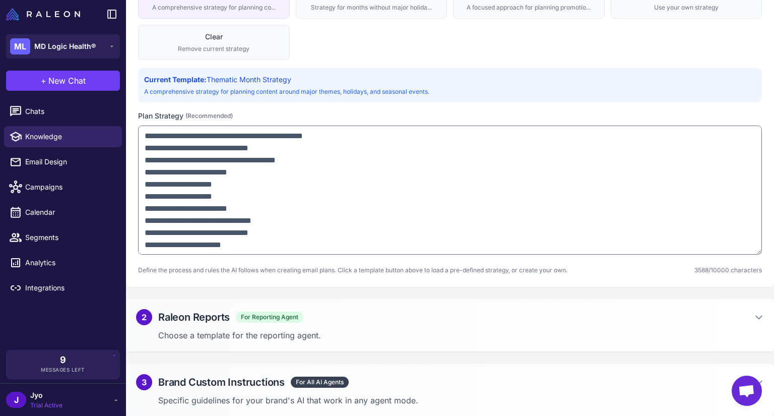
click at [299, 300] on div "2 Raleon Reports For Reporting Agent Choose a template for the reporting agent." at bounding box center [450, 325] width 648 height 53
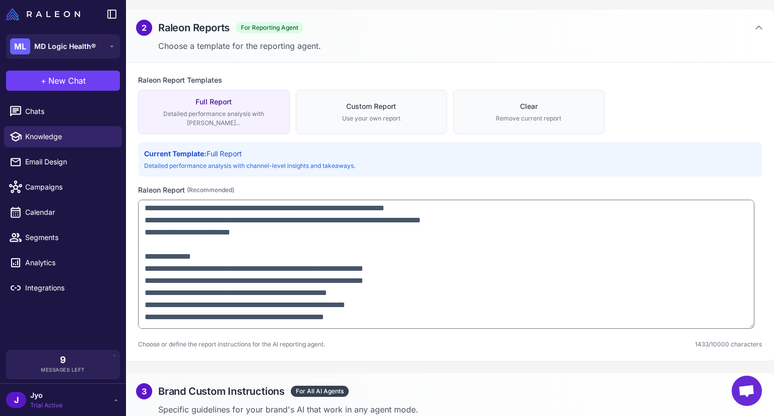
scroll to position [375, 0]
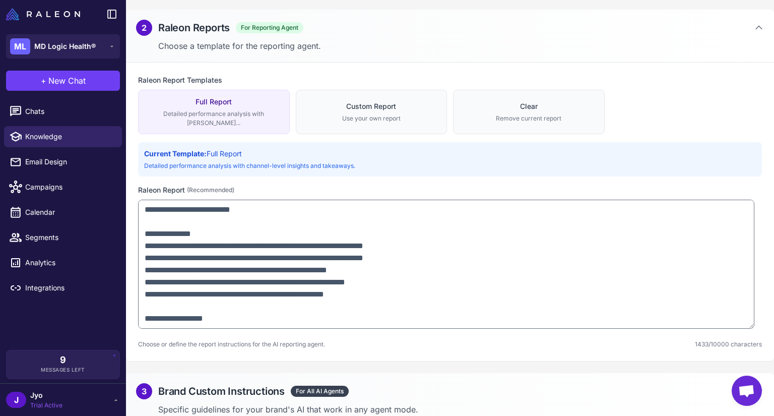
click at [360, 391] on div "3 Brand Custom Instructions For All AI Agents Specific guidelines for your bran…" at bounding box center [450, 399] width 648 height 53
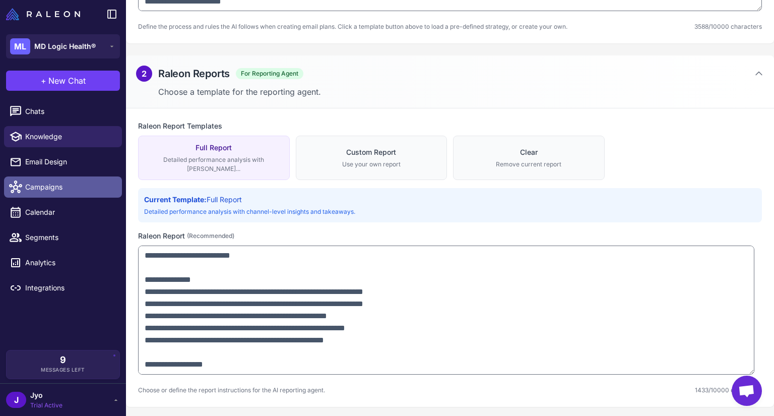
click at [51, 191] on span "Campaigns" at bounding box center [69, 186] width 89 height 11
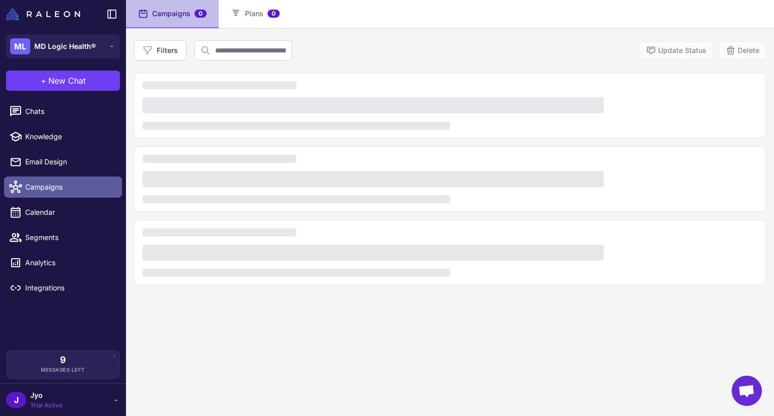
scroll to position [69, 0]
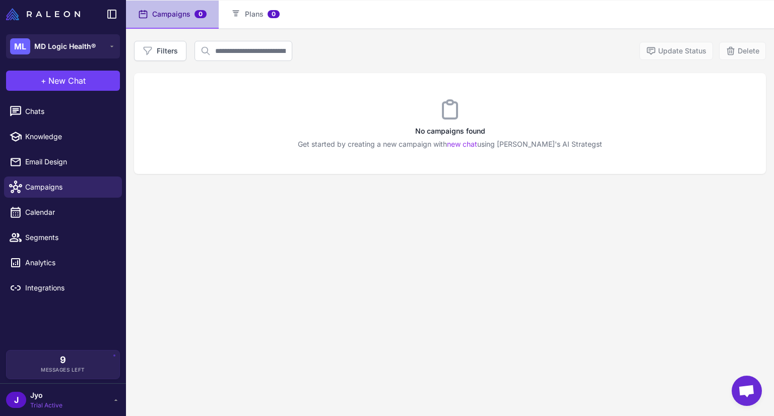
click at [51, 225] on li "Segments" at bounding box center [63, 237] width 126 height 25
click at [52, 214] on span "Calendar" at bounding box center [69, 212] width 89 height 11
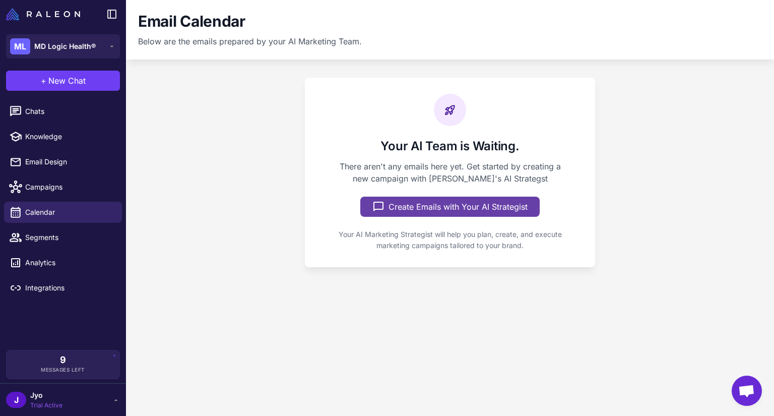
click at [497, 206] on button "Create Emails with Your AI Strategist" at bounding box center [449, 206] width 179 height 20
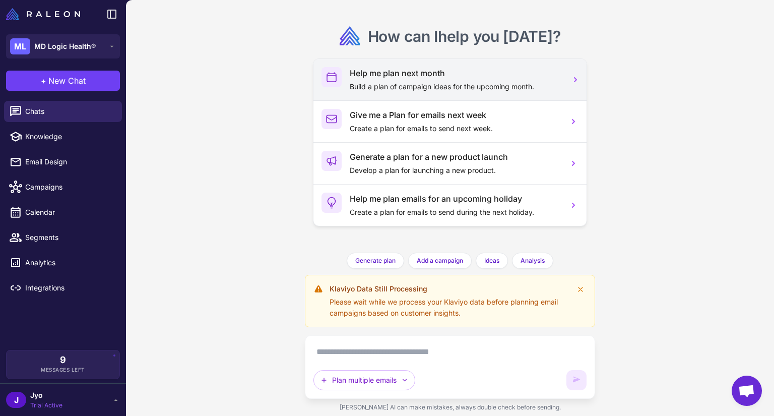
click at [480, 78] on h3 "Help me plan next month" at bounding box center [455, 73] width 211 height 12
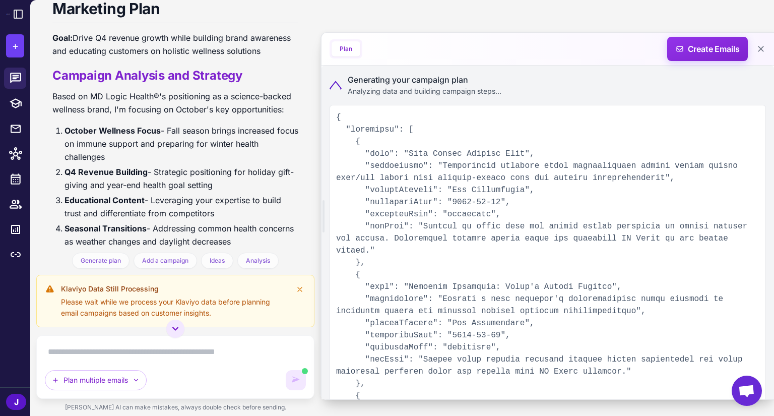
scroll to position [269, 0]
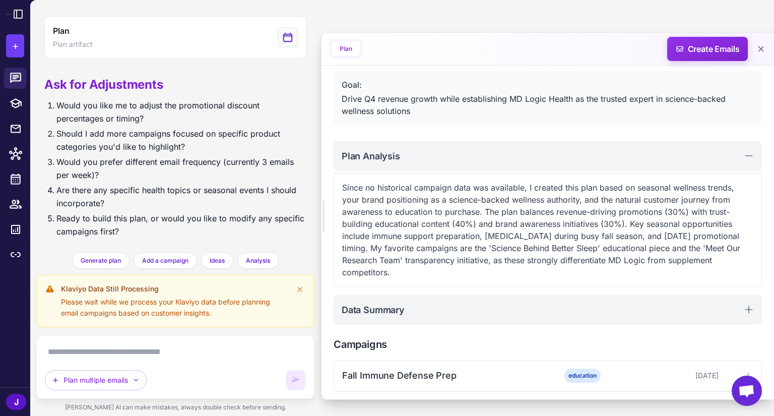
scroll to position [151, 0]
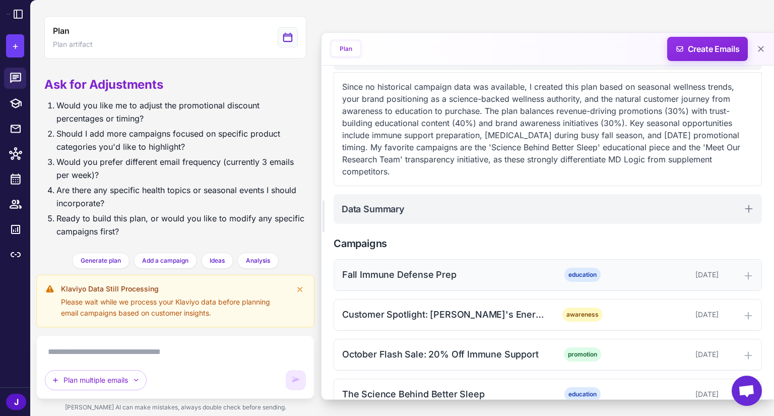
click at [475, 273] on div "Fall Immune Defense Prep" at bounding box center [444, 274] width 204 height 14
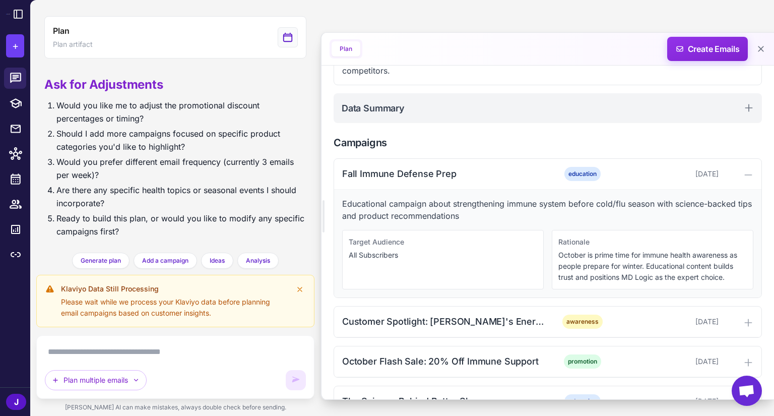
scroll to position [453, 0]
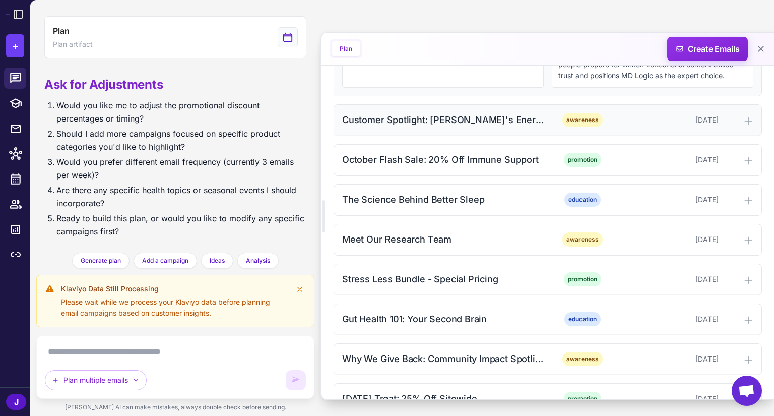
click at [496, 122] on div "Customer Spotlight: Sarah's Energy Journey" at bounding box center [444, 120] width 204 height 14
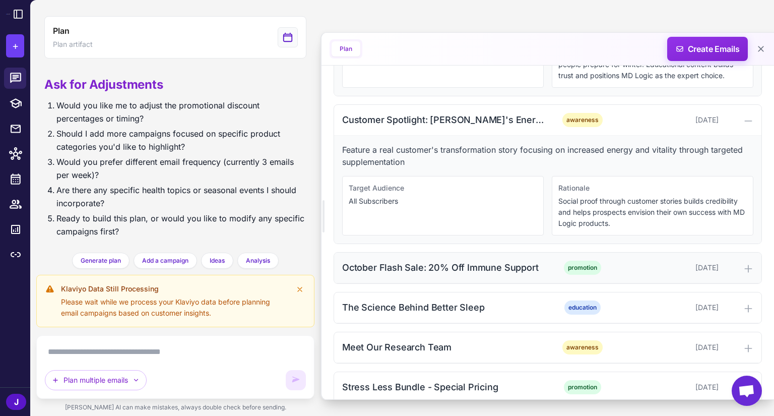
drag, startPoint x: 492, startPoint y: 264, endPoint x: 495, endPoint y: 254, distance: 11.0
click at [492, 265] on div "October Flash Sale: 20% Off Immune Support" at bounding box center [444, 267] width 204 height 14
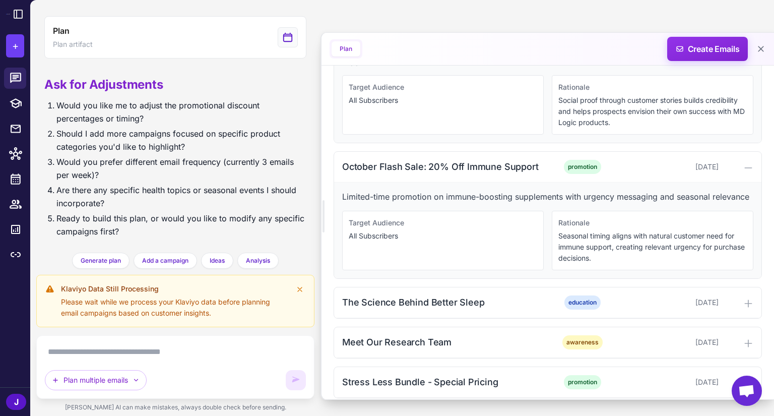
scroll to position [732, 0]
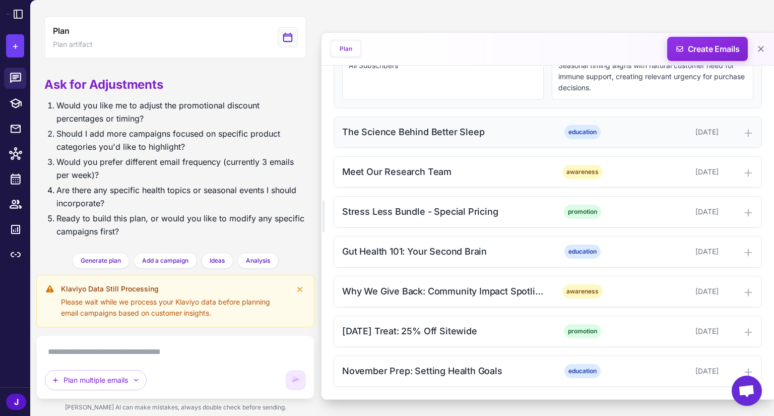
click at [505, 137] on div "The Science Behind Better Sleep" at bounding box center [444, 132] width 204 height 14
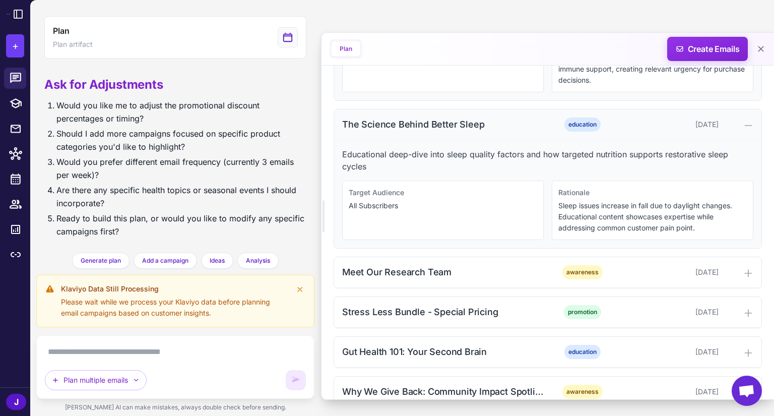
click at [505, 131] on div "The Science Behind Better Sleep" at bounding box center [444, 124] width 204 height 14
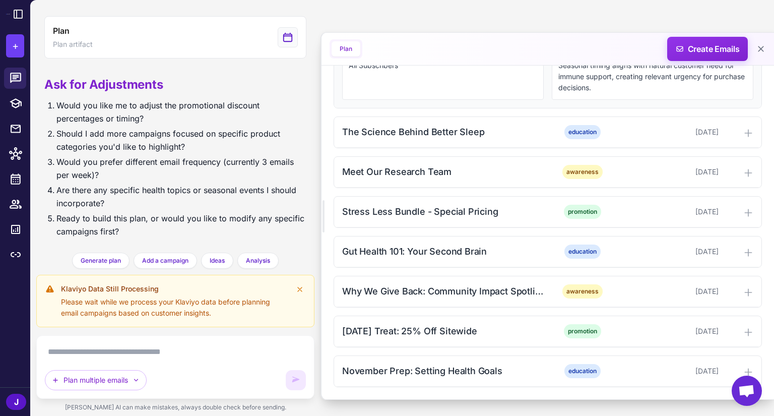
click at [115, 349] on textarea at bounding box center [175, 352] width 261 height 16
click at [159, 263] on span "Add a campaign" at bounding box center [165, 260] width 46 height 9
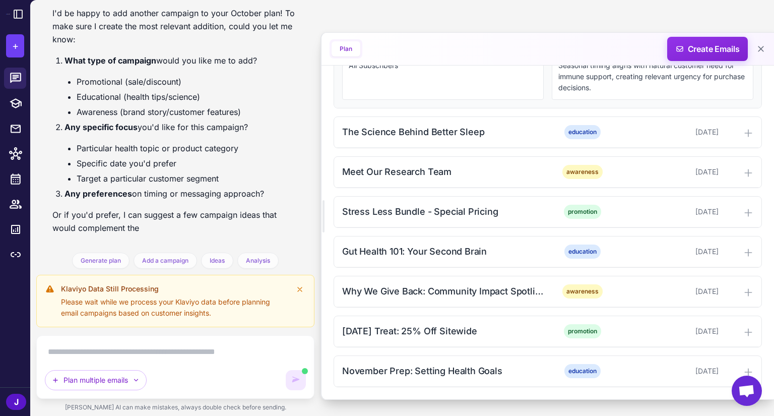
click at [153, 347] on textarea at bounding box center [175, 352] width 261 height 16
paste textarea "**********"
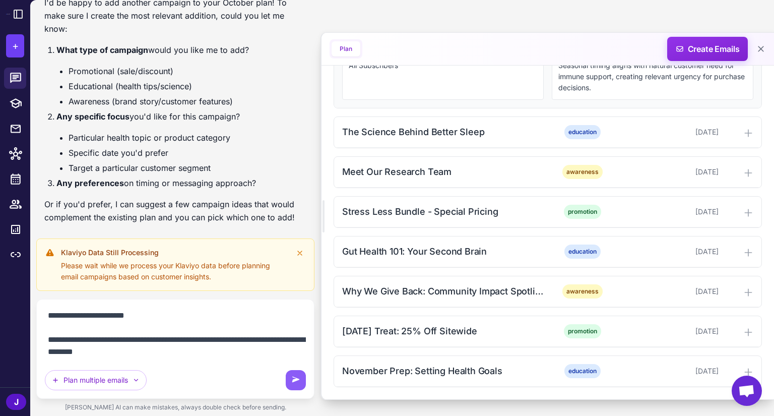
scroll to position [36, 0]
click at [153, 308] on textarea "**********" at bounding box center [175, 333] width 261 height 52
click at [47, 327] on textarea "**********" at bounding box center [175, 333] width 261 height 52
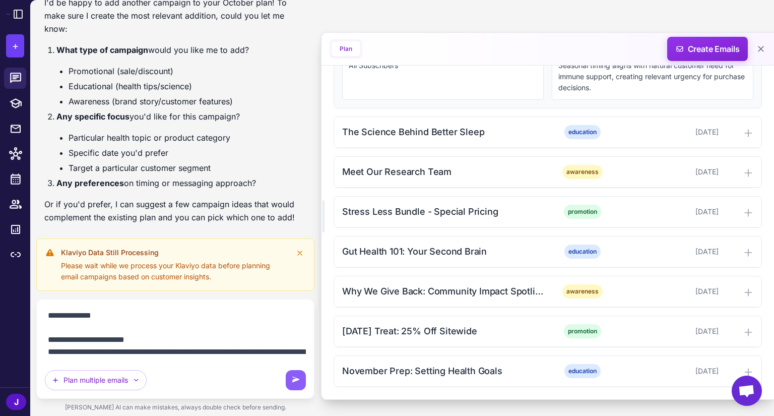
click at [47, 327] on textarea "**********" at bounding box center [175, 333] width 261 height 52
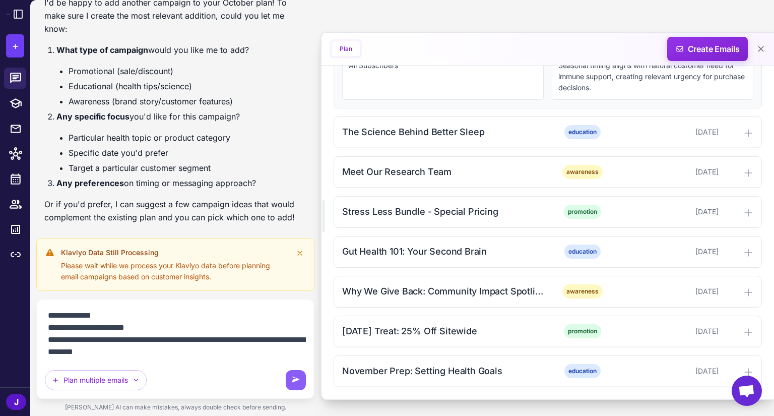
type textarea "**********"
drag, startPoint x: 150, startPoint y: 377, endPoint x: 143, endPoint y: 379, distance: 7.8
click at [148, 377] on div "Plan multiple emails" at bounding box center [162, 380] width 235 height 20
click at [142, 379] on button "Plan multiple emails" at bounding box center [96, 380] width 102 height 20
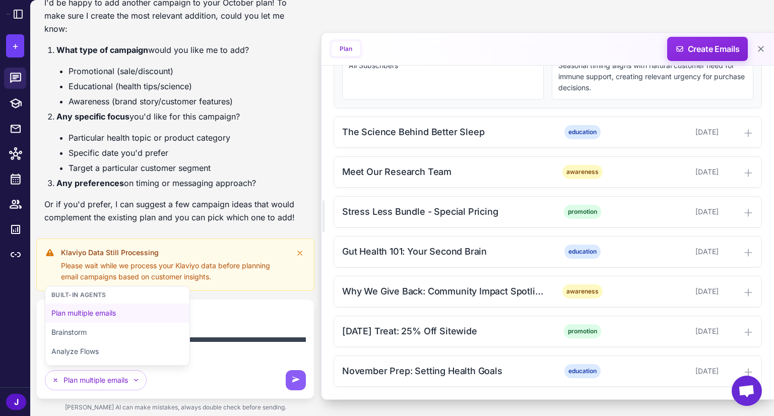
click at [227, 354] on textarea "**********" at bounding box center [175, 333] width 261 height 52
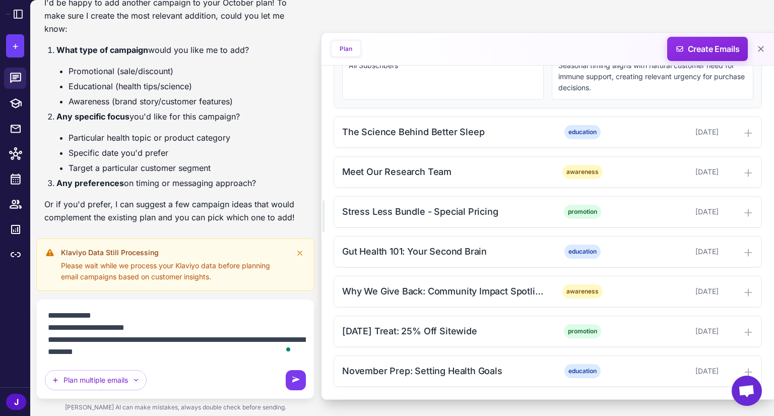
click at [301, 381] on button at bounding box center [296, 380] width 20 height 20
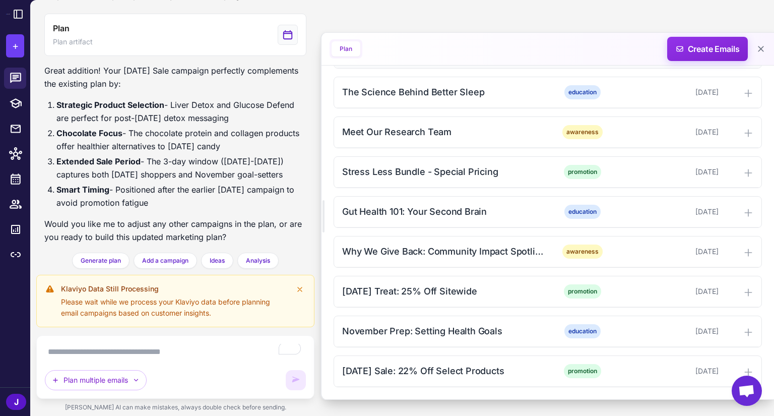
scroll to position [1099, 0]
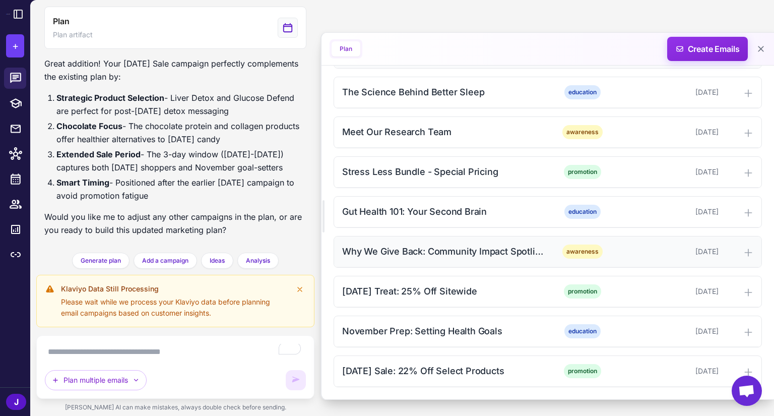
click at [439, 254] on div "Why We Give Back: Community Impact Spotlight" at bounding box center [444, 251] width 204 height 14
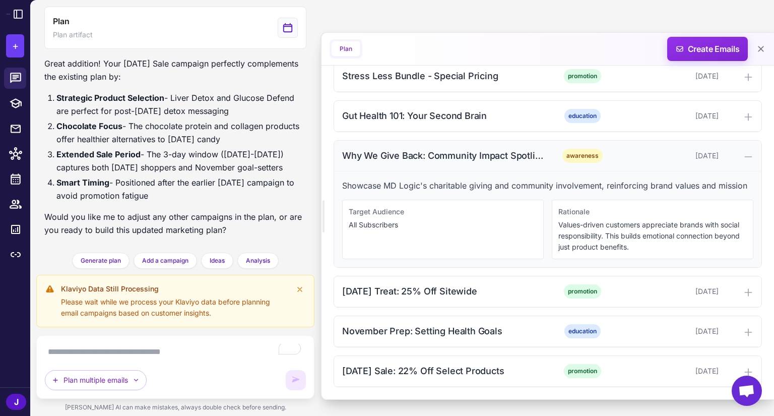
scroll to position [867, 0]
click at [458, 291] on div "Halloween Treat: 25% Off Sitewide" at bounding box center [444, 291] width 204 height 14
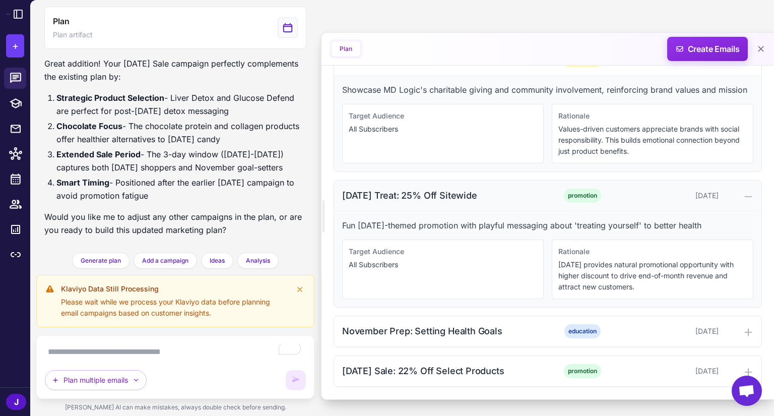
scroll to position [963, 0]
drag, startPoint x: 505, startPoint y: 332, endPoint x: 505, endPoint y: 326, distance: 5.6
click at [505, 332] on div "November Prep: Setting Health Goals" at bounding box center [444, 331] width 204 height 14
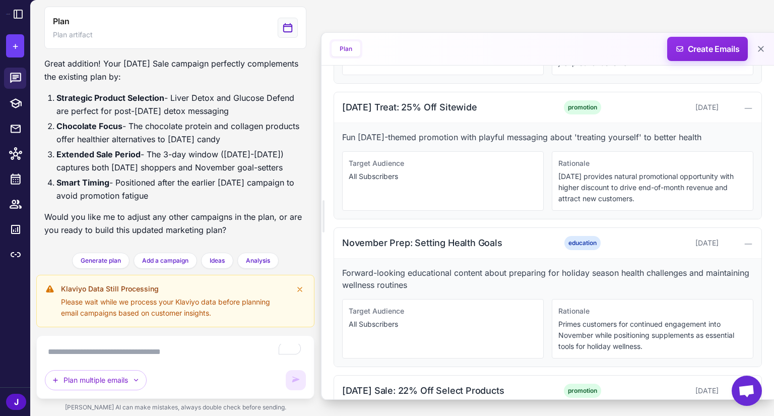
scroll to position [1070, 0]
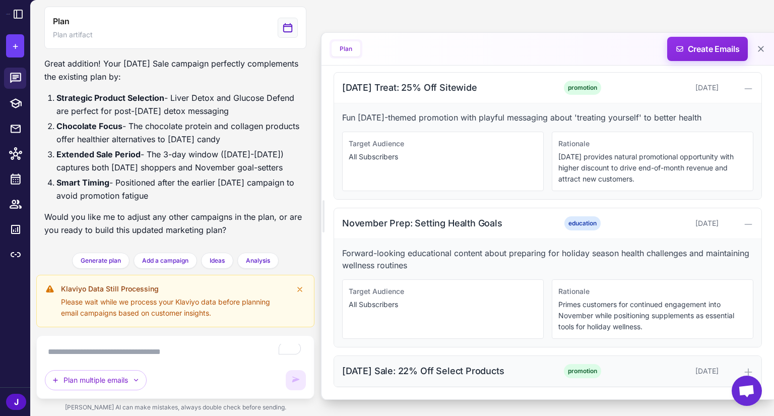
click at [489, 370] on div "[DATE] Sale: 22% Off Select Products" at bounding box center [444, 371] width 204 height 14
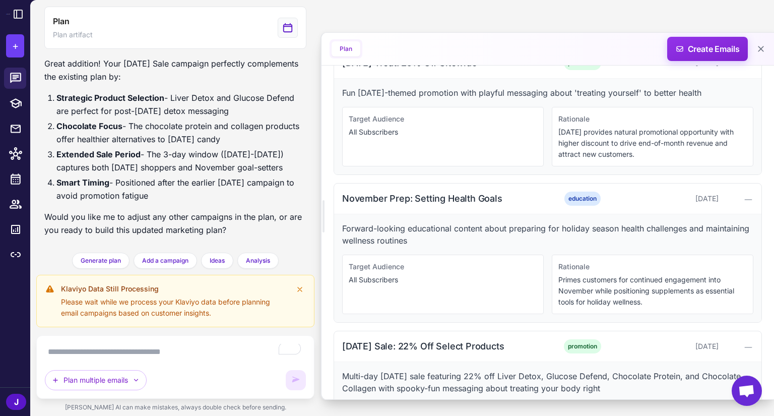
scroll to position [937, 0]
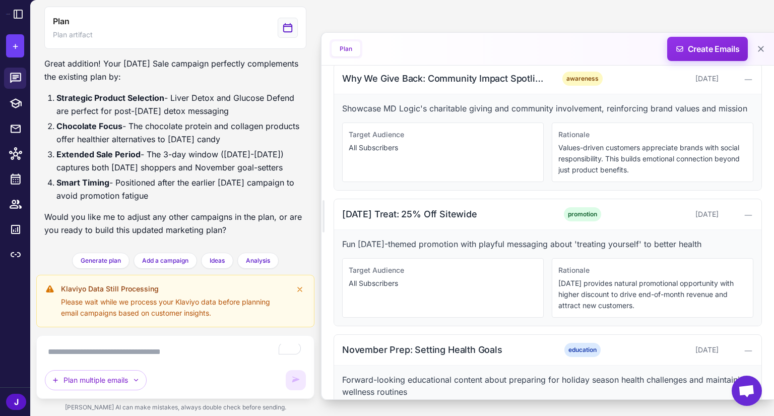
drag, startPoint x: 95, startPoint y: 355, endPoint x: 103, endPoint y: 290, distance: 65.9
click at [95, 346] on textarea "To enrich screen reader interactions, please activate Accessibility in Grammarl…" at bounding box center [175, 352] width 261 height 16
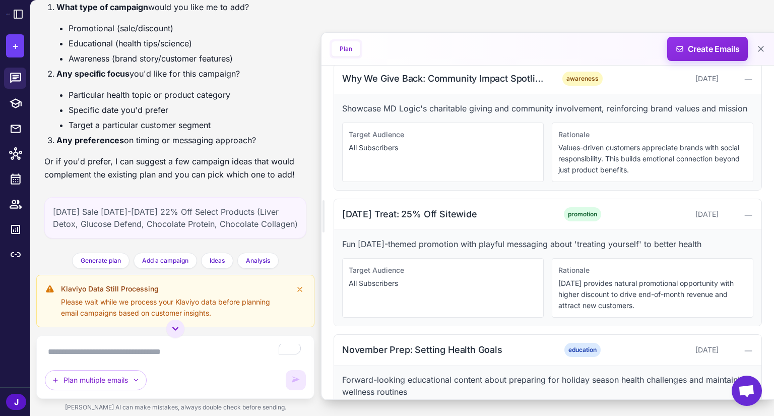
scroll to position [646, 0]
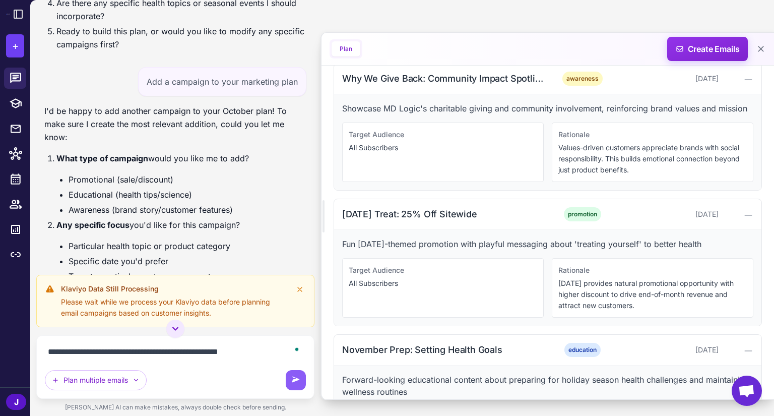
type textarea "**********"
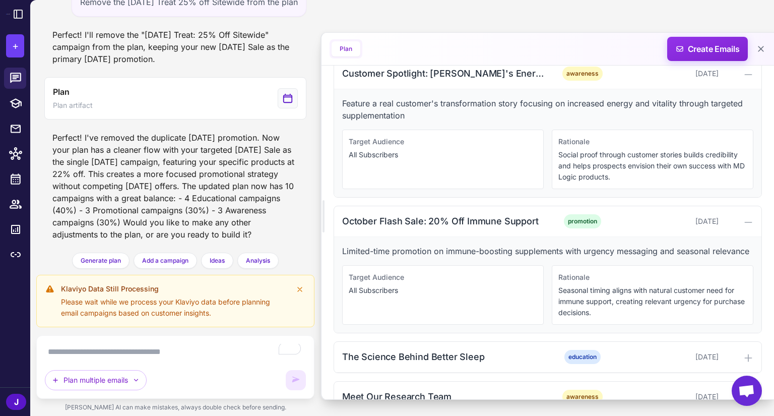
scroll to position [0, 0]
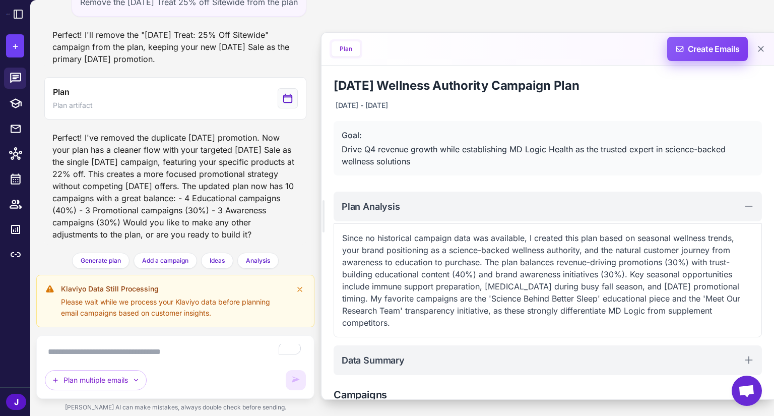
click at [703, 50] on span "Create Emails" at bounding box center [707, 49] width 88 height 24
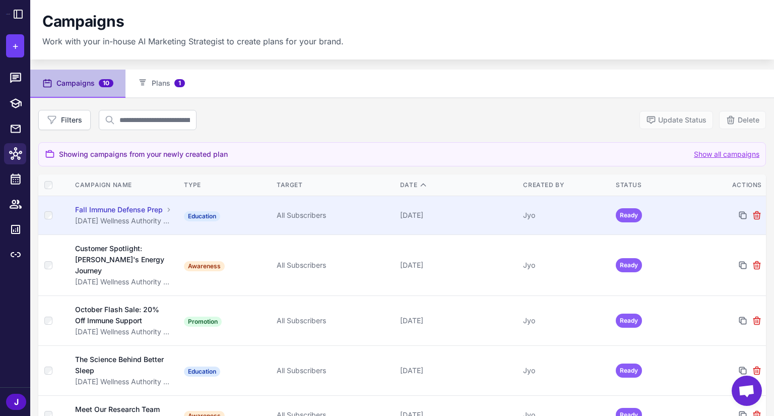
click at [137, 215] on div "Fall Immune Defense Prep" at bounding box center [119, 209] width 88 height 11
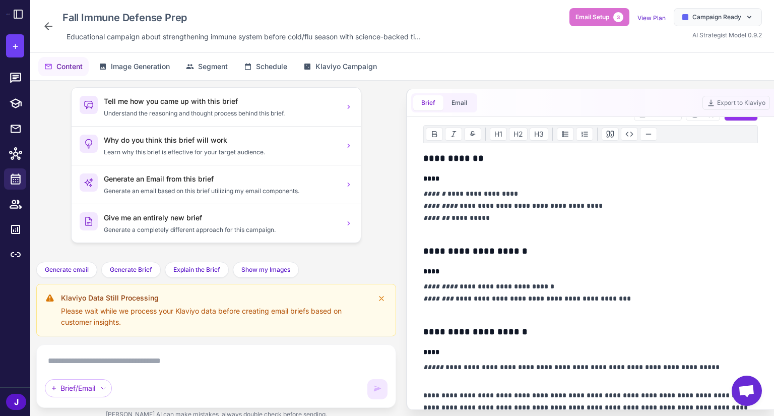
scroll to position [202, 0]
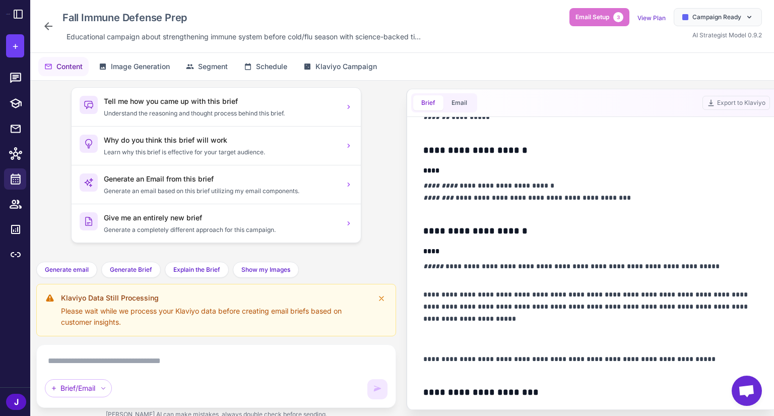
click at [477, 98] on div "Brief Email Export to Klaviyo" at bounding box center [590, 103] width 367 height 28
click at [469, 100] on button "Email" at bounding box center [459, 102] width 32 height 15
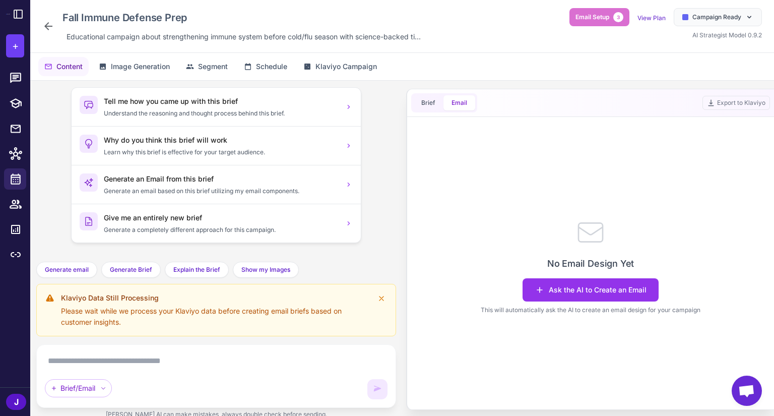
scroll to position [0, 0]
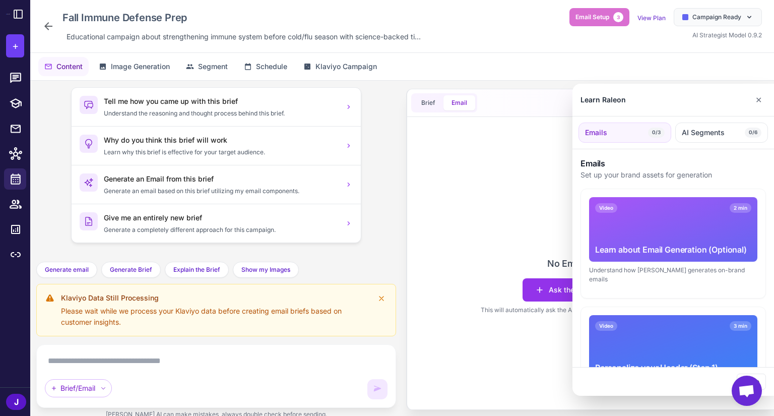
click at [431, 102] on div at bounding box center [387, 208] width 774 height 416
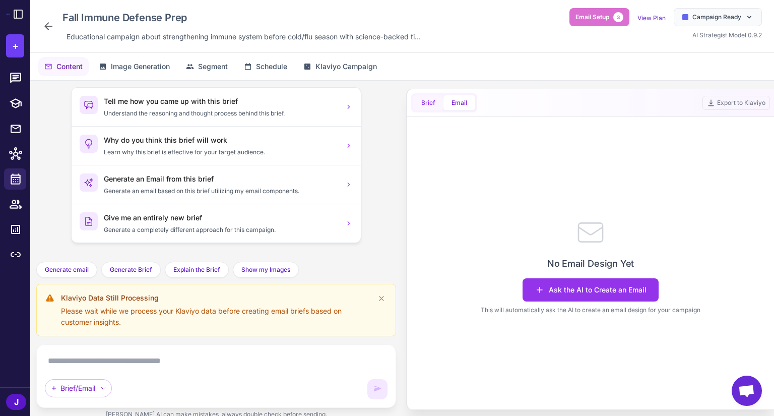
click at [428, 102] on button "Brief" at bounding box center [428, 102] width 30 height 15
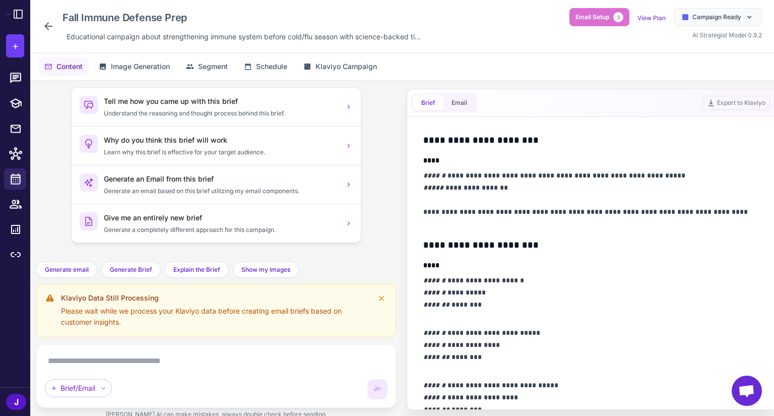
scroll to position [554, 0]
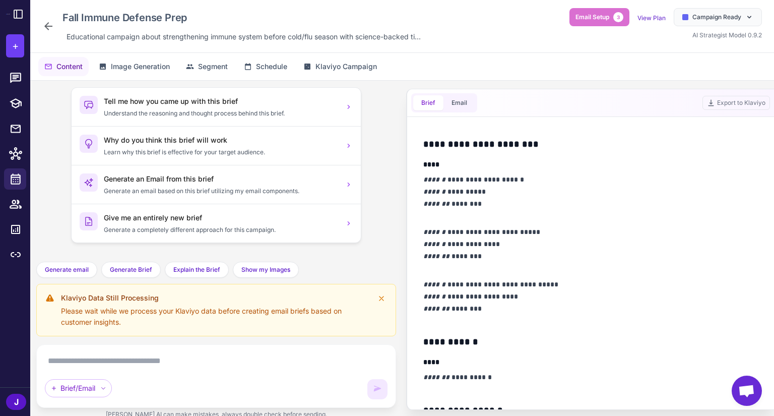
click at [560, 215] on p "**********" at bounding box center [587, 197] width 329 height 48
click at [549, 228] on p "**********" at bounding box center [587, 250] width 329 height 48
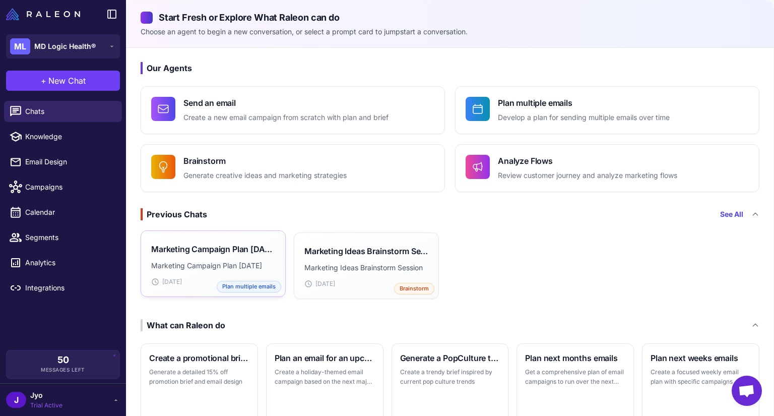
click at [255, 261] on p "Marketing Campaign Plan [DATE]" at bounding box center [213, 265] width 124 height 11
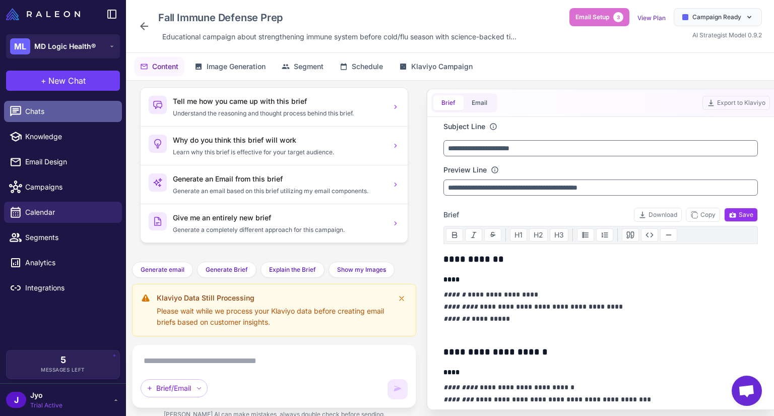
click at [62, 117] on link "Chats" at bounding box center [63, 111] width 118 height 21
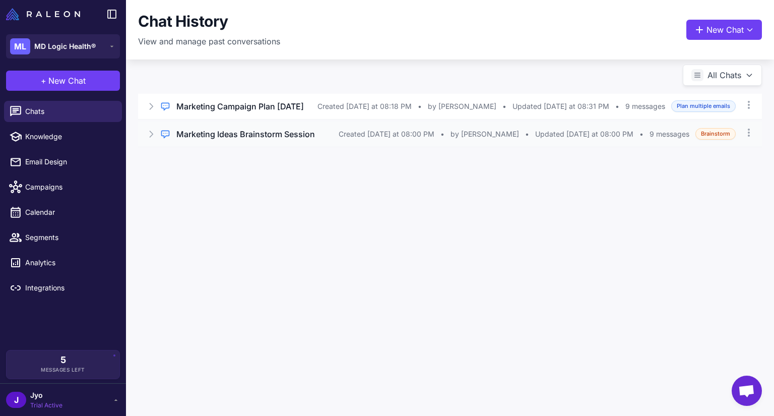
click at [275, 128] on h3 "Marketing Ideas Brainstorm Session" at bounding box center [245, 134] width 139 height 12
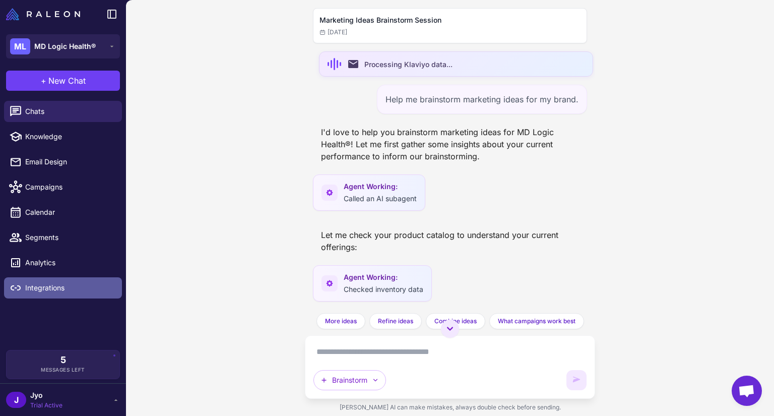
click at [53, 292] on span "Integrations" at bounding box center [69, 287] width 89 height 11
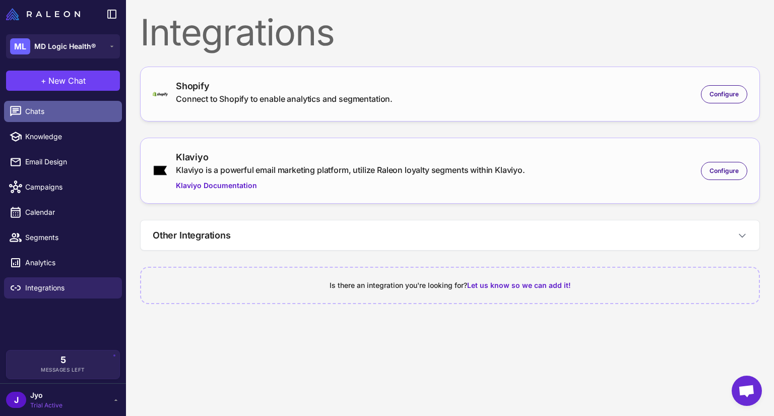
click at [54, 115] on span "Chats" at bounding box center [69, 111] width 89 height 11
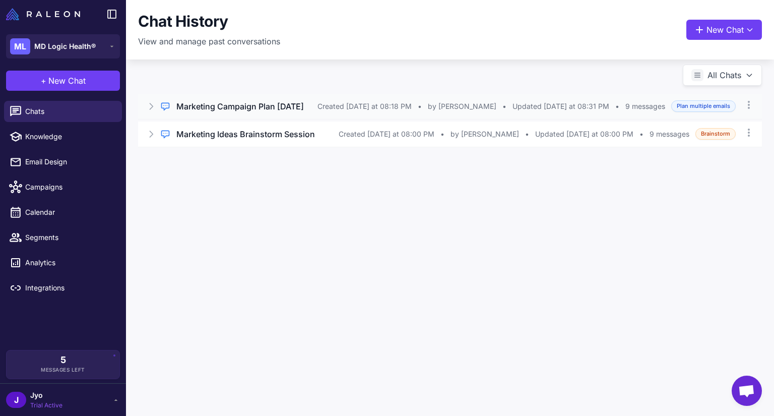
click at [299, 105] on h3 "Marketing Campaign Plan [DATE]" at bounding box center [239, 106] width 127 height 12
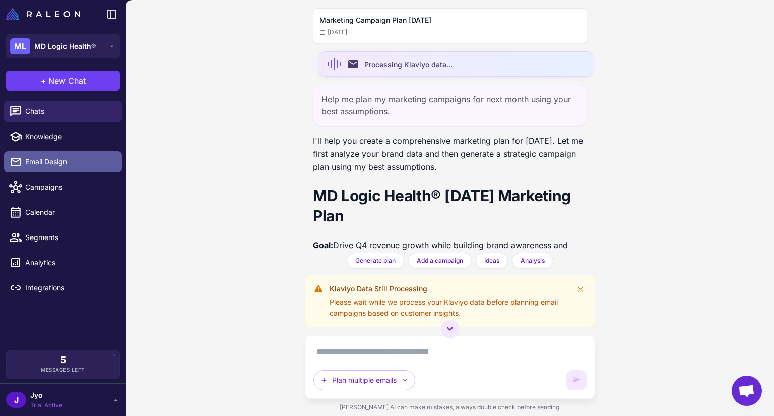
click at [60, 158] on span "Email Design" at bounding box center [69, 161] width 89 height 11
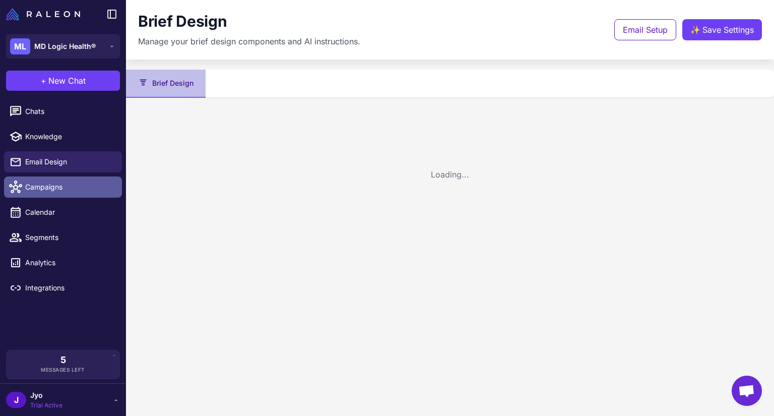
click at [54, 183] on span "Campaigns" at bounding box center [69, 186] width 89 height 11
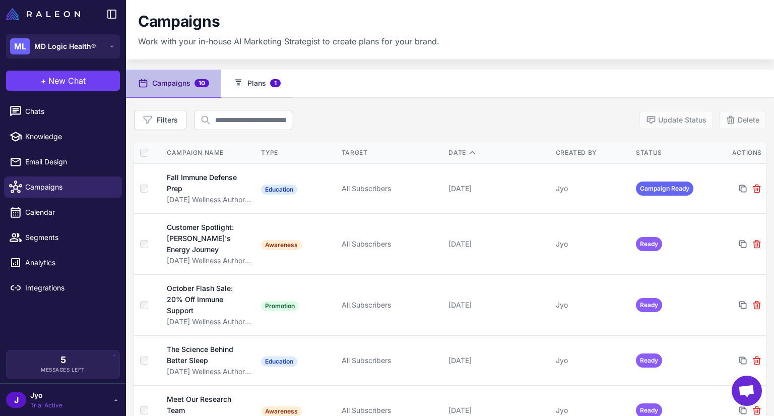
click at [259, 84] on button "Plans 1" at bounding box center [257, 84] width 72 height 28
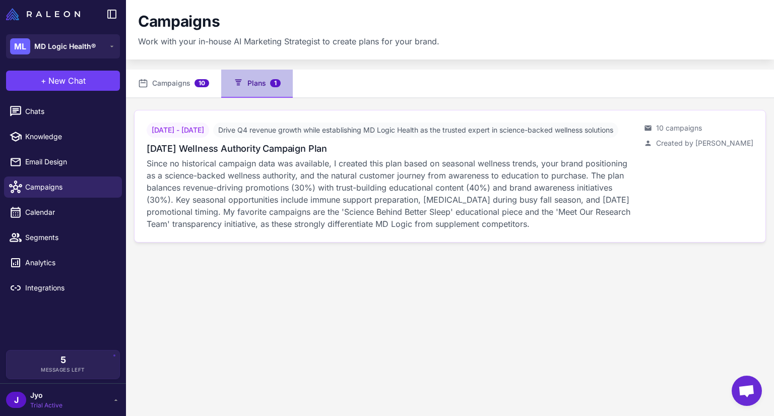
click at [451, 230] on p "Since no historical campaign data was available, I created this plan based on s…" at bounding box center [391, 193] width 489 height 73
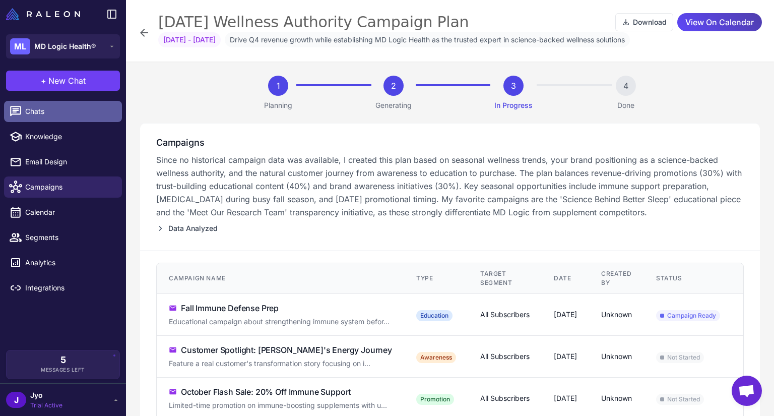
click at [74, 121] on link "Chats" at bounding box center [63, 111] width 118 height 21
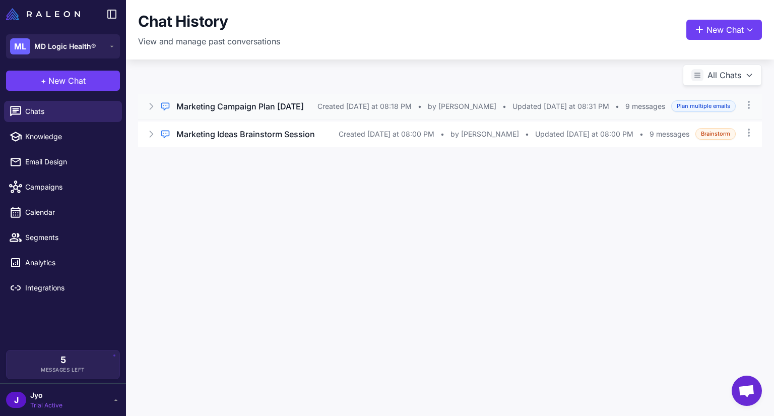
click at [298, 107] on h3 "Marketing Campaign Plan [DATE]" at bounding box center [239, 106] width 127 height 12
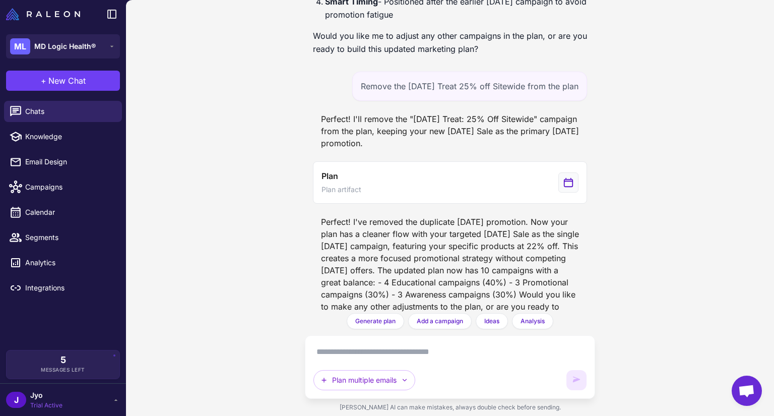
scroll to position [1321, 0]
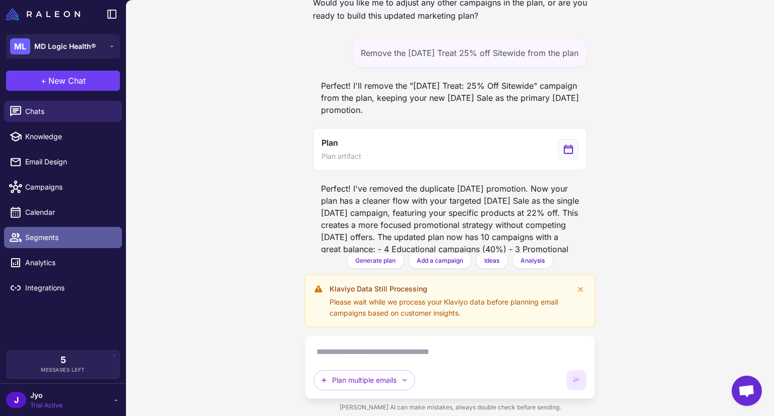
click at [55, 234] on span "Segments" at bounding box center [69, 237] width 89 height 11
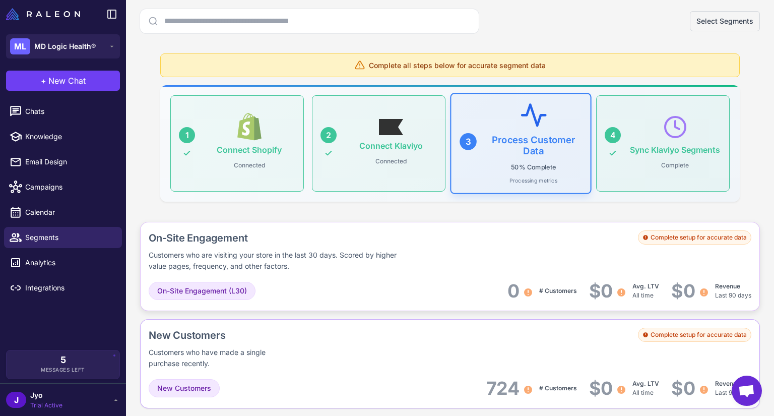
scroll to position [252, 0]
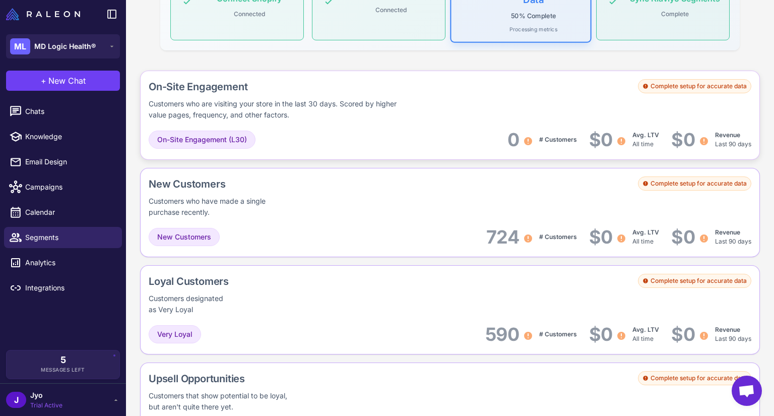
click at [357, 139] on div "On-Site Engagement (L30) 0 # Customers $0 Avg. LTV All time $0 Revenue Last 90 …" at bounding box center [450, 139] width 603 height 23
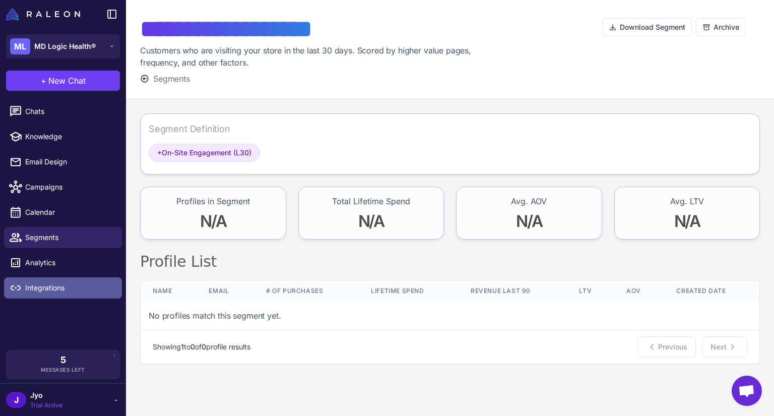
click at [58, 287] on span "Integrations" at bounding box center [69, 287] width 89 height 11
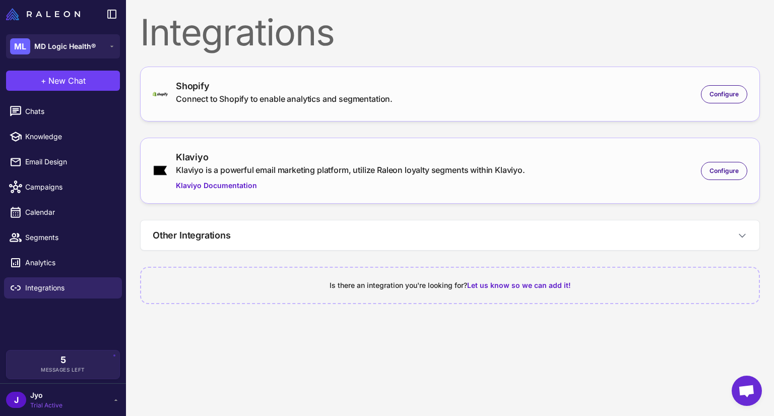
click at [71, 362] on div "5 Messages Left" at bounding box center [63, 364] width 99 height 18
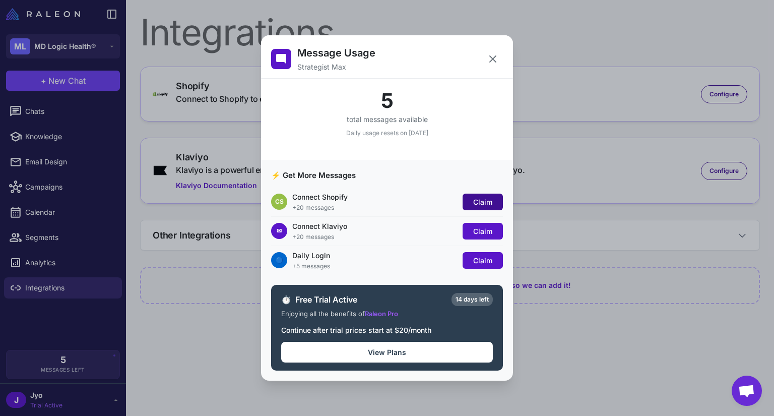
click at [470, 198] on button "Claim" at bounding box center [482, 201] width 40 height 17
click at [475, 230] on span "Claim" at bounding box center [482, 231] width 19 height 9
drag, startPoint x: 475, startPoint y: 258, endPoint x: 425, endPoint y: 239, distance: 53.2
click at [475, 258] on span "Claim" at bounding box center [482, 260] width 19 height 9
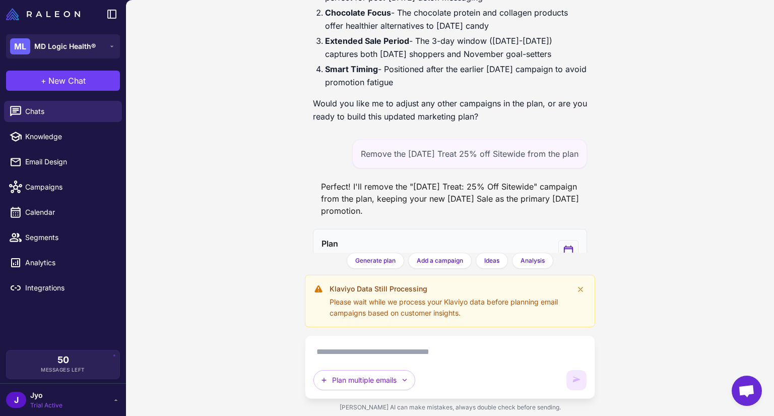
scroll to position [1381, 0]
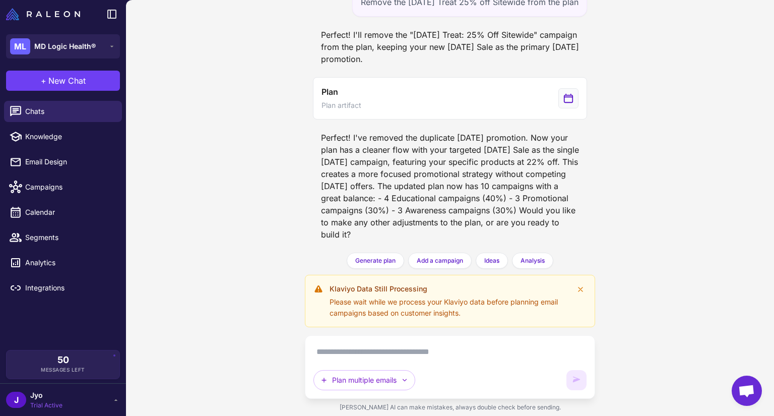
click at [422, 349] on textarea at bounding box center [449, 352] width 273 height 16
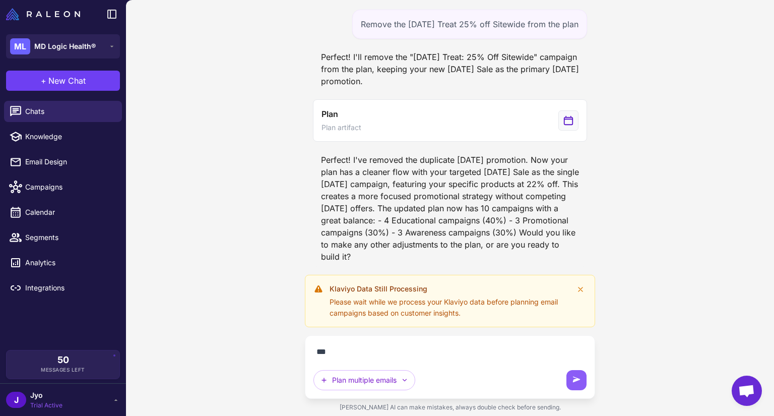
scroll to position [1360, 0]
type textarea "**********"
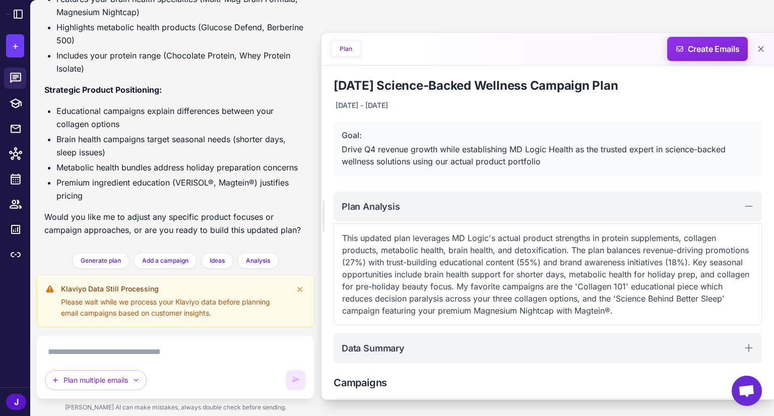
scroll to position [2955, 0]
